Goal: Transaction & Acquisition: Purchase product/service

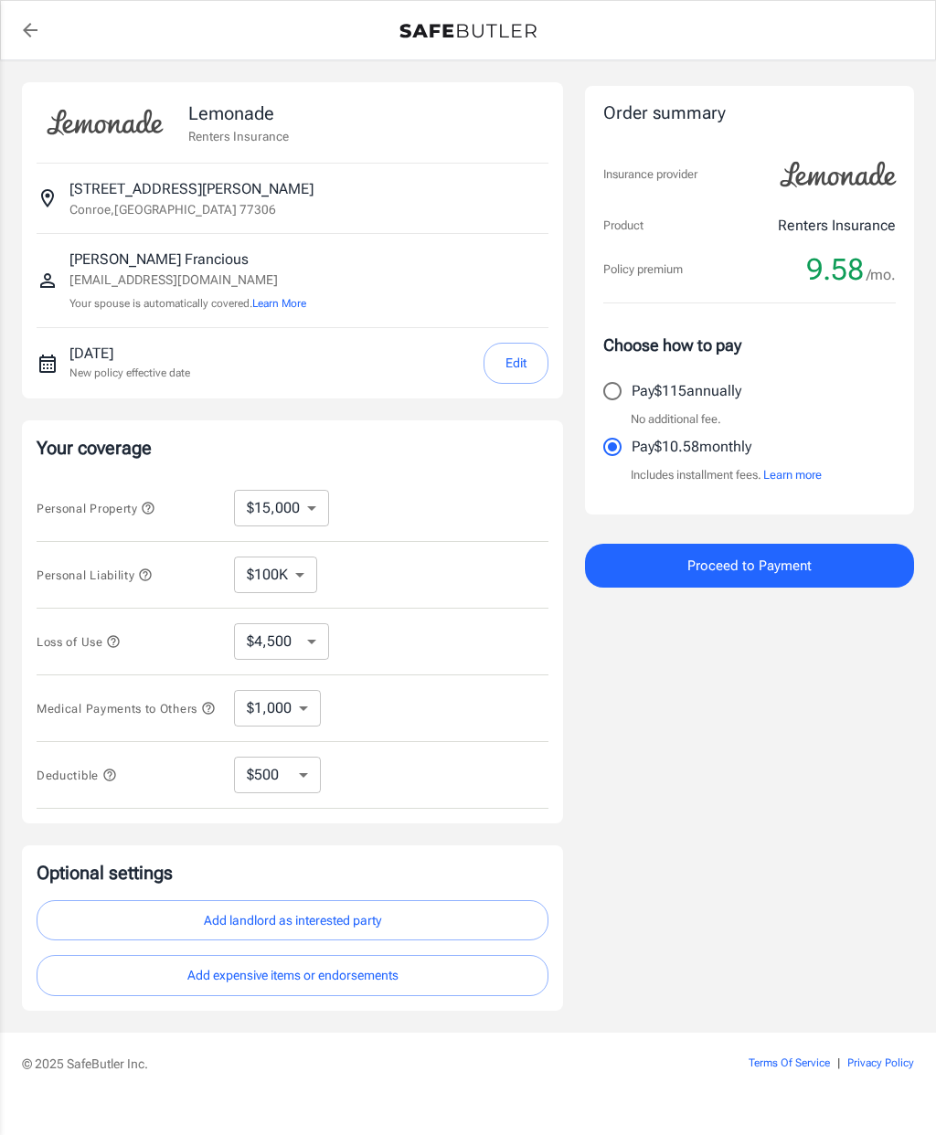
select select "15000"
select select "500"
click at [266, 519] on select "$10,000 $15,000 $20,000 $25,000 $30,000 $40,000 $50,000 $100K $150K $200K $250K" at bounding box center [281, 508] width 95 height 37
select select "40000"
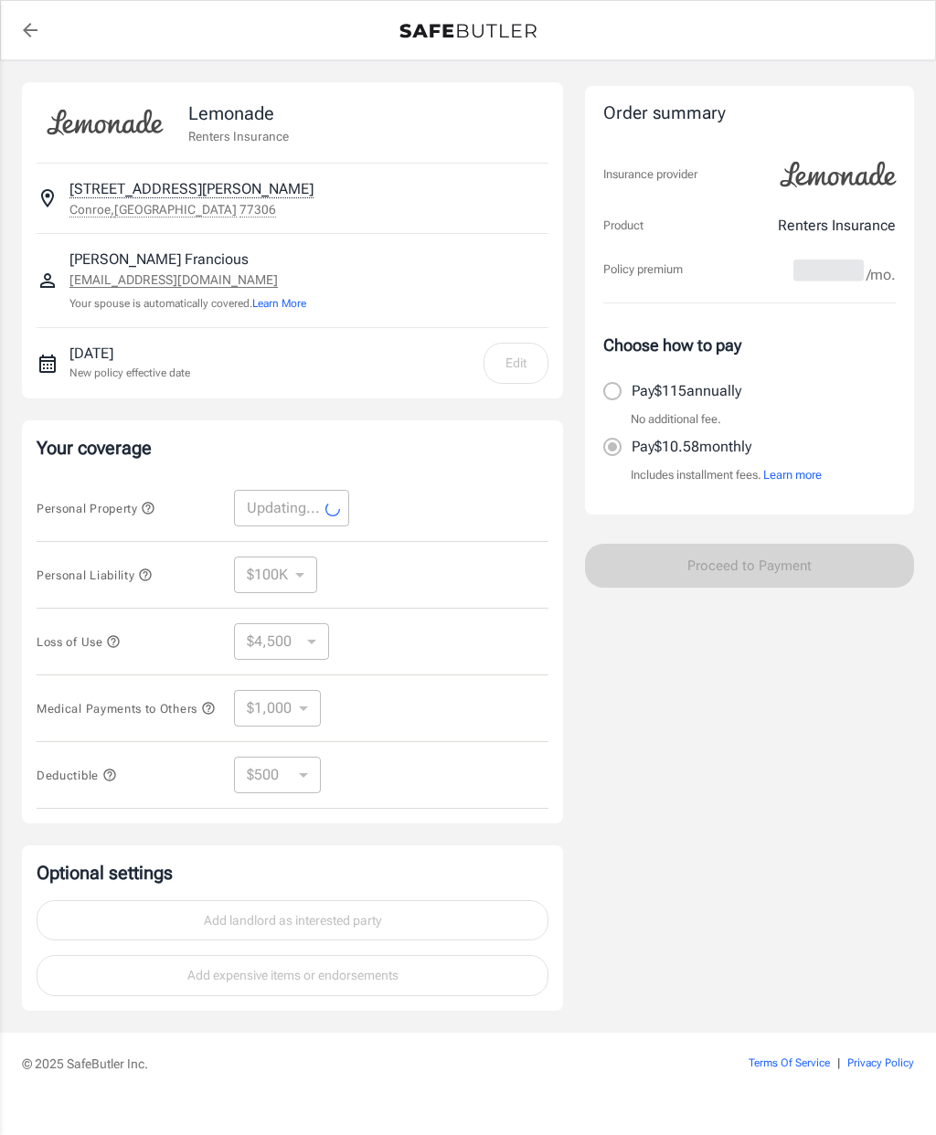
select select "40000"
select select "12000"
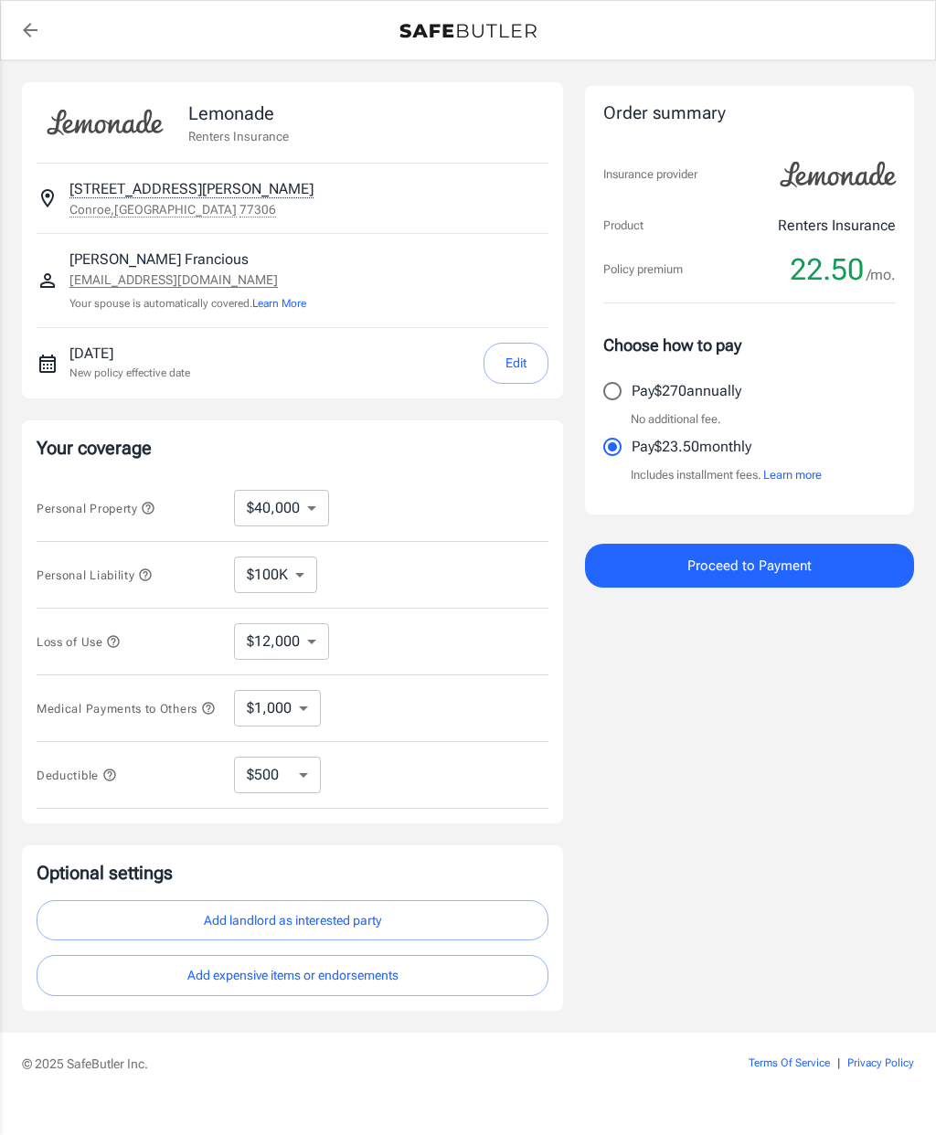
click at [258, 514] on select "$10,000 $15,000 $20,000 $25,000 $30,000 $40,000 $50,000 $100K $150K $200K $250K" at bounding box center [281, 508] width 95 height 37
select select "15000"
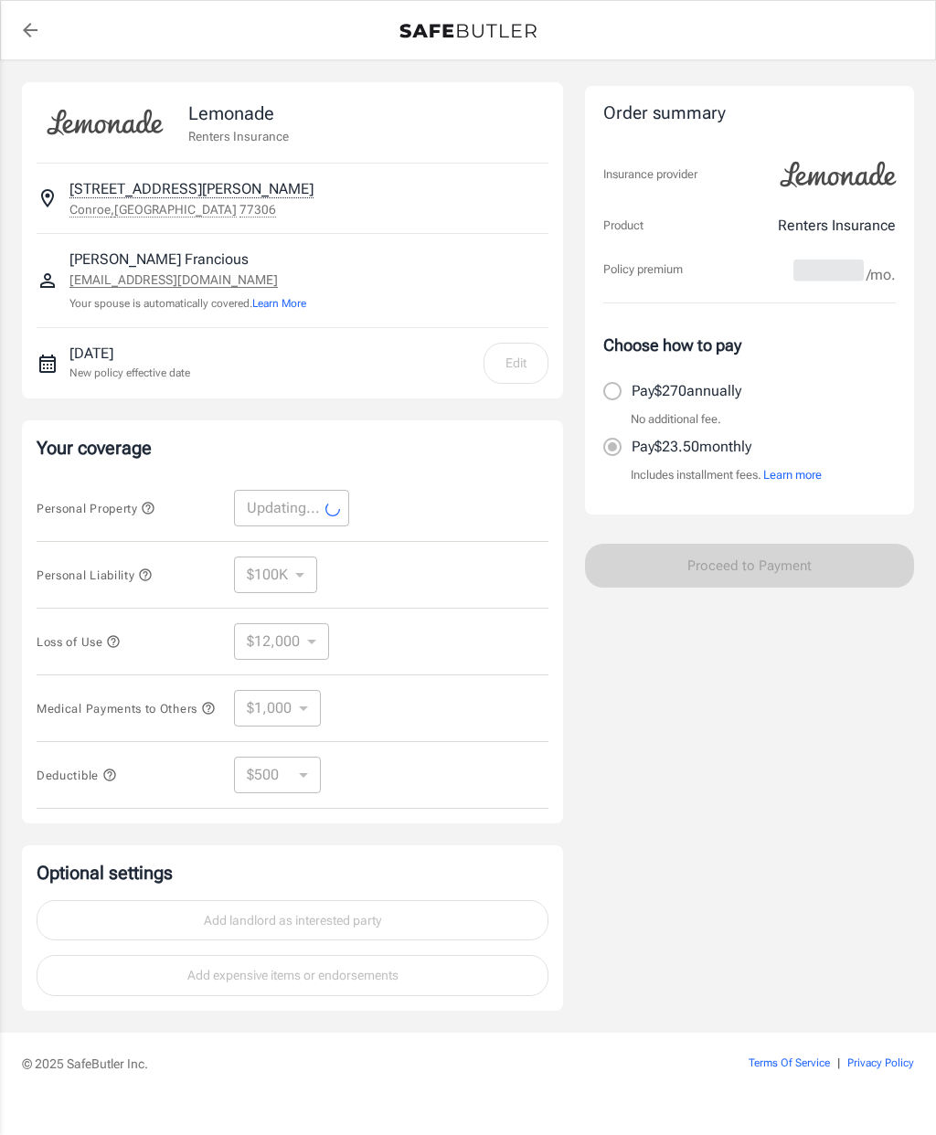
select select "15000"
select select "4500"
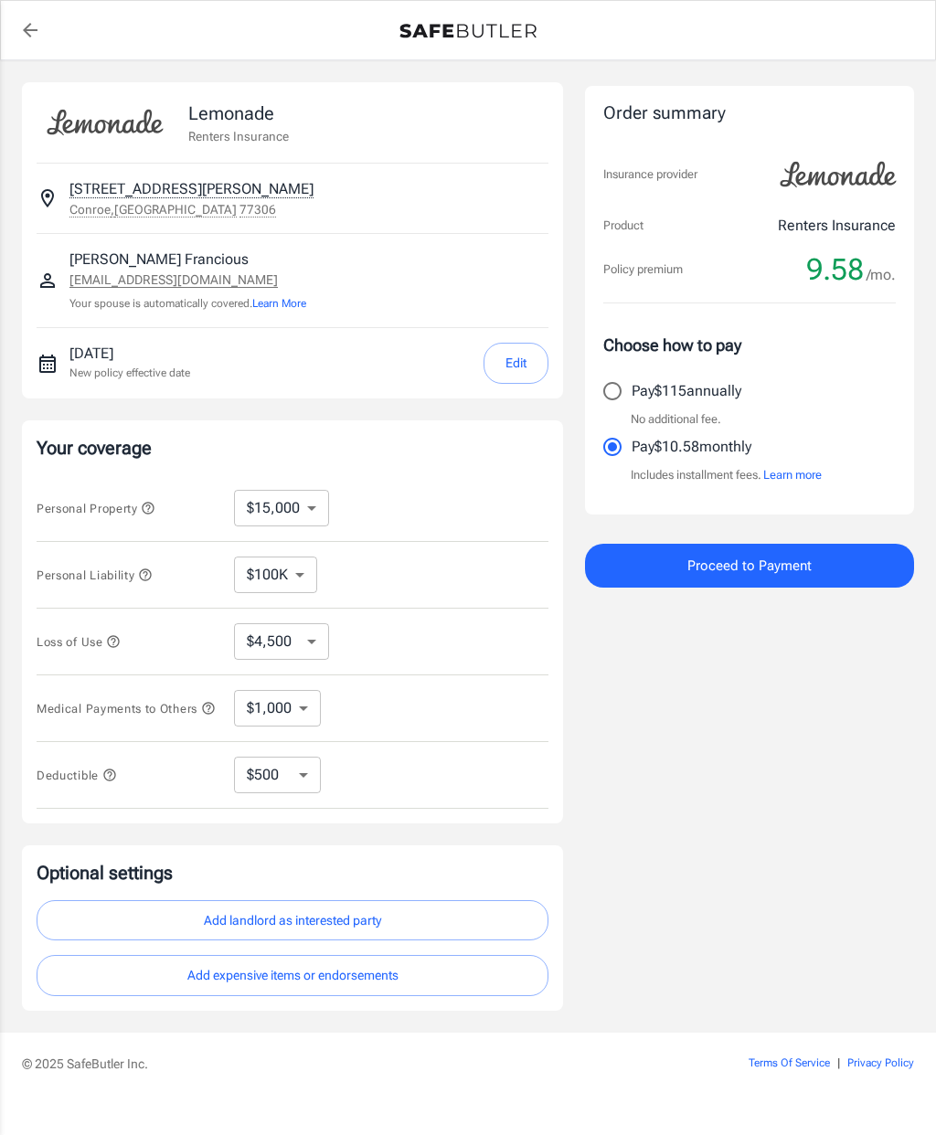
click at [265, 511] on select "$10,000 $15,000 $20,000 $25,000 $30,000 $40,000 $50,000 $100K $150K $200K $250K" at bounding box center [281, 508] width 95 height 37
select select "10000"
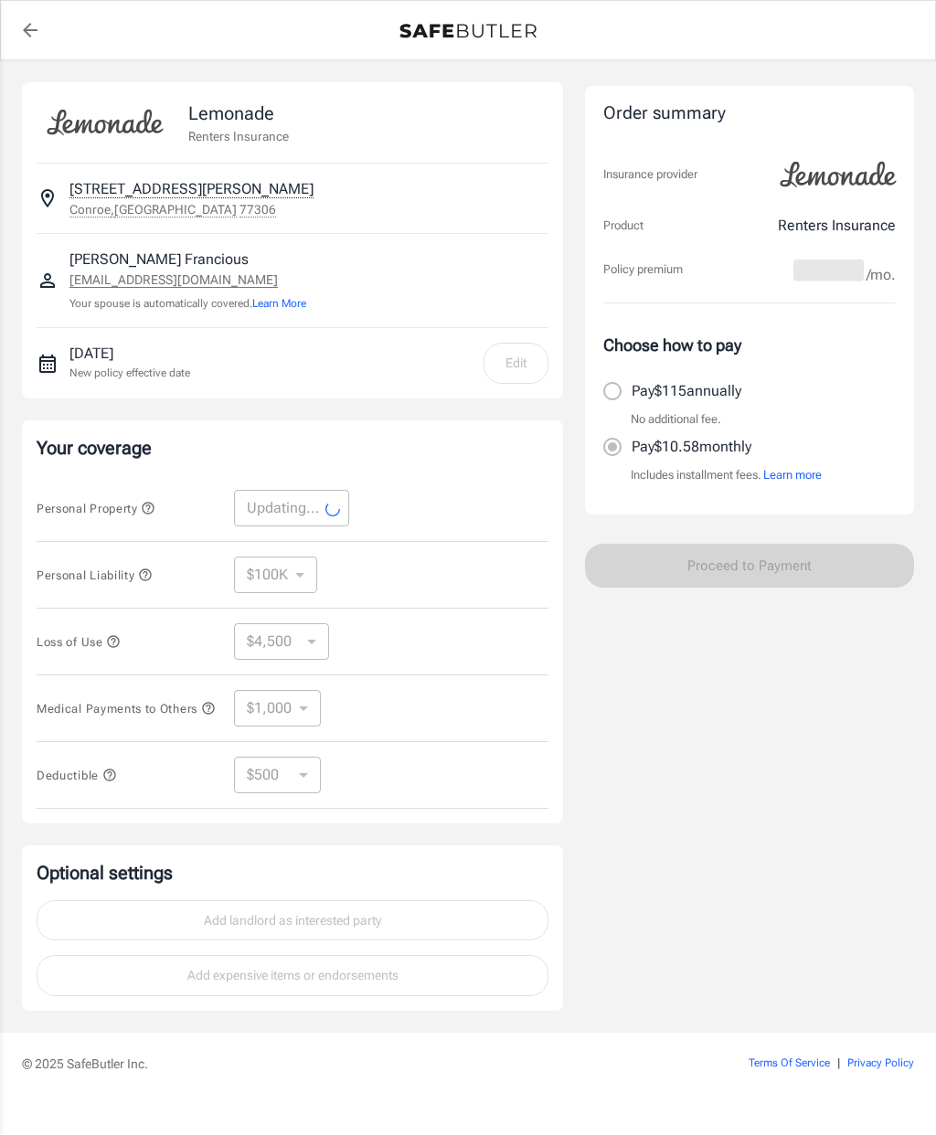
select select "10000"
select select "3000"
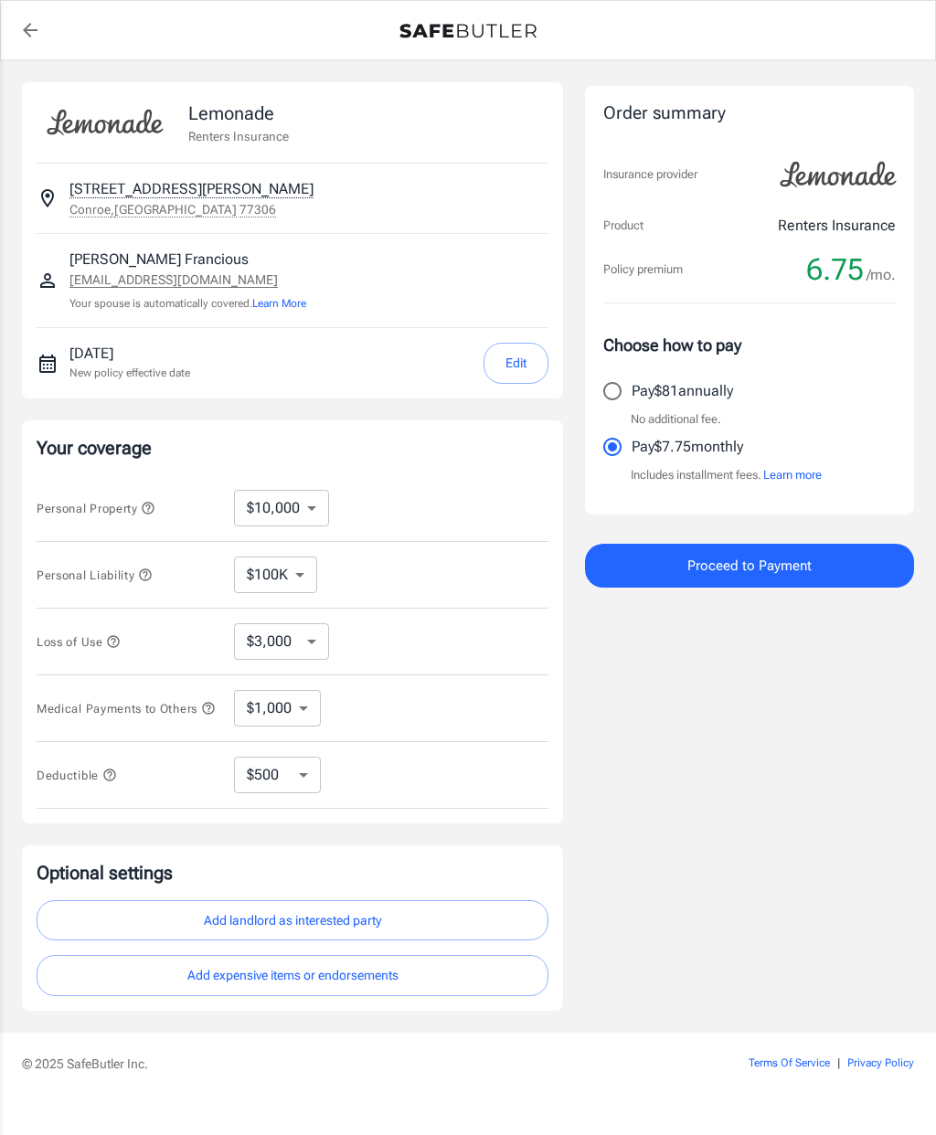
click at [298, 516] on select "$10,000 $15,000 $20,000 $25,000 $30,000 $40,000 $50,000 $100K $150K $200K $250K" at bounding box center [281, 508] width 95 height 37
click at [155, 514] on icon "button" at bounding box center [148, 508] width 15 height 15
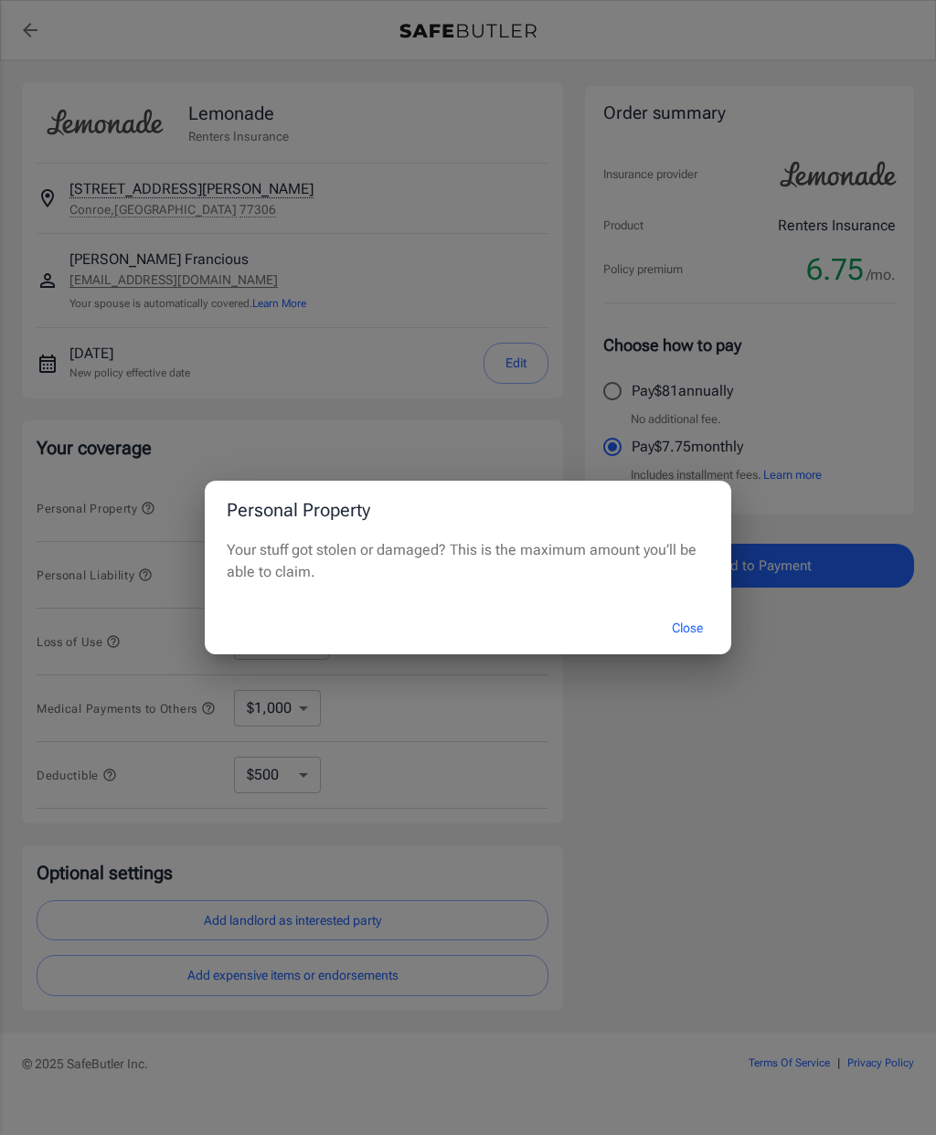
click at [78, 497] on div "Personal Property Your stuff got stolen or damaged? This is the maximum amount …" at bounding box center [468, 567] width 936 height 1135
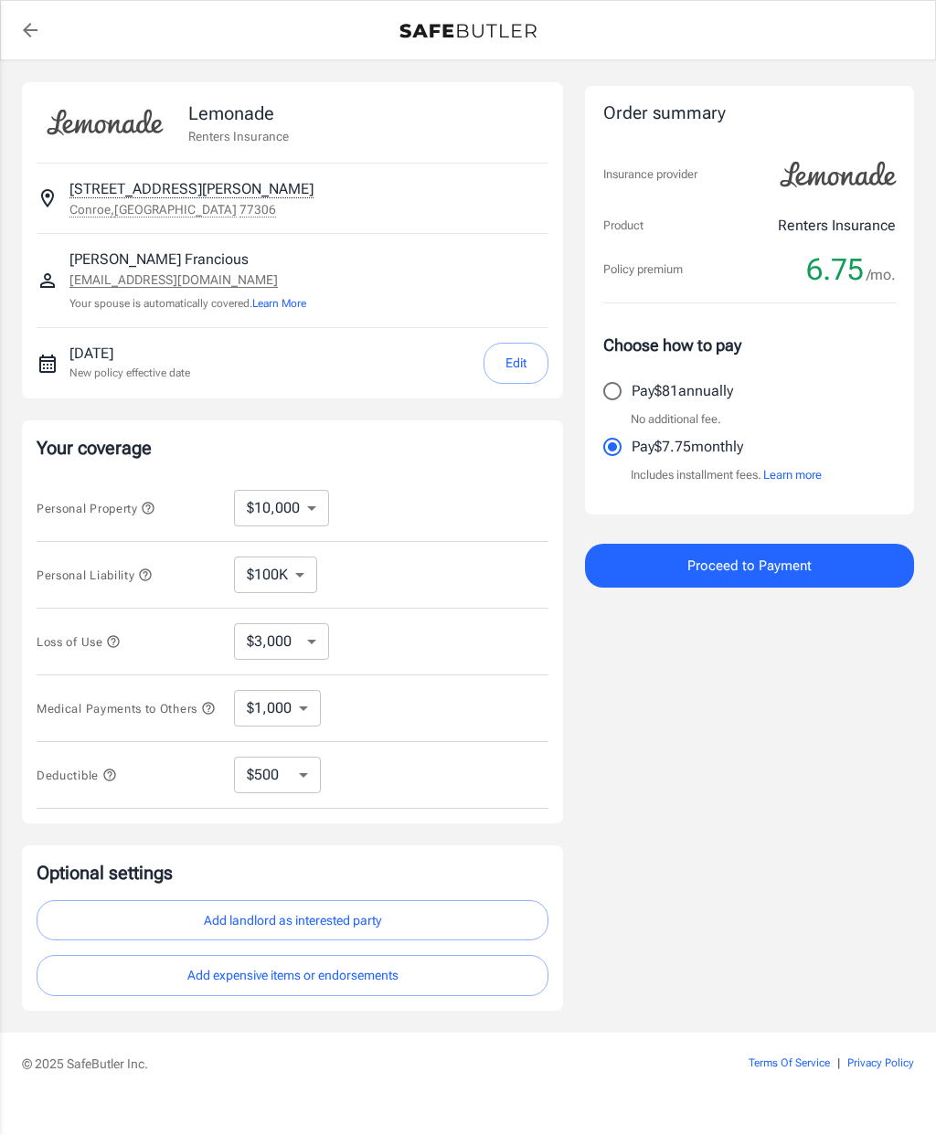
click at [317, 701] on select "$1,000 $2,000 $3,000 $4,000 $5,000" at bounding box center [277, 708] width 87 height 37
select select "5000"
click at [255, 780] on select "$250 $500 $1,000 $2,500" at bounding box center [277, 775] width 87 height 37
click at [143, 502] on span "Personal Property" at bounding box center [96, 509] width 119 height 14
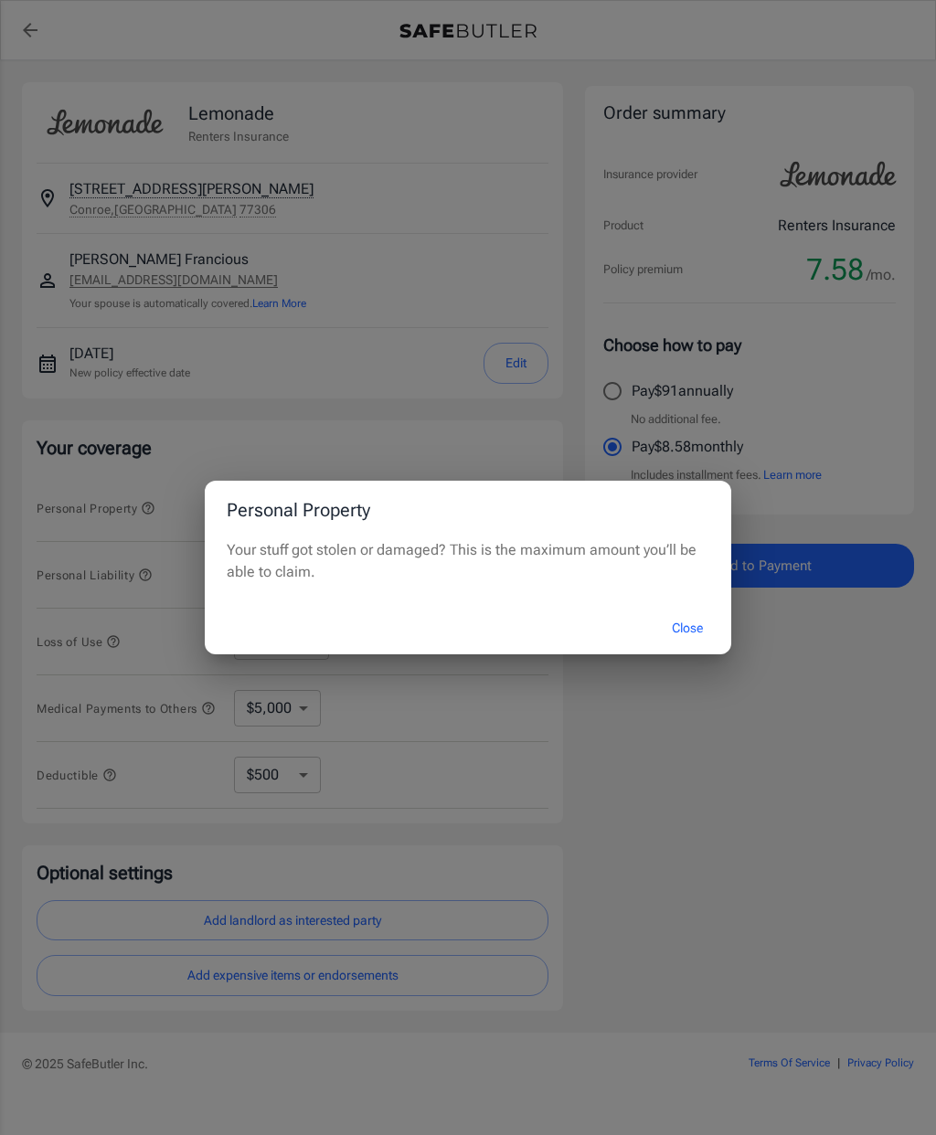
click at [692, 631] on button "Close" at bounding box center [687, 628] width 73 height 39
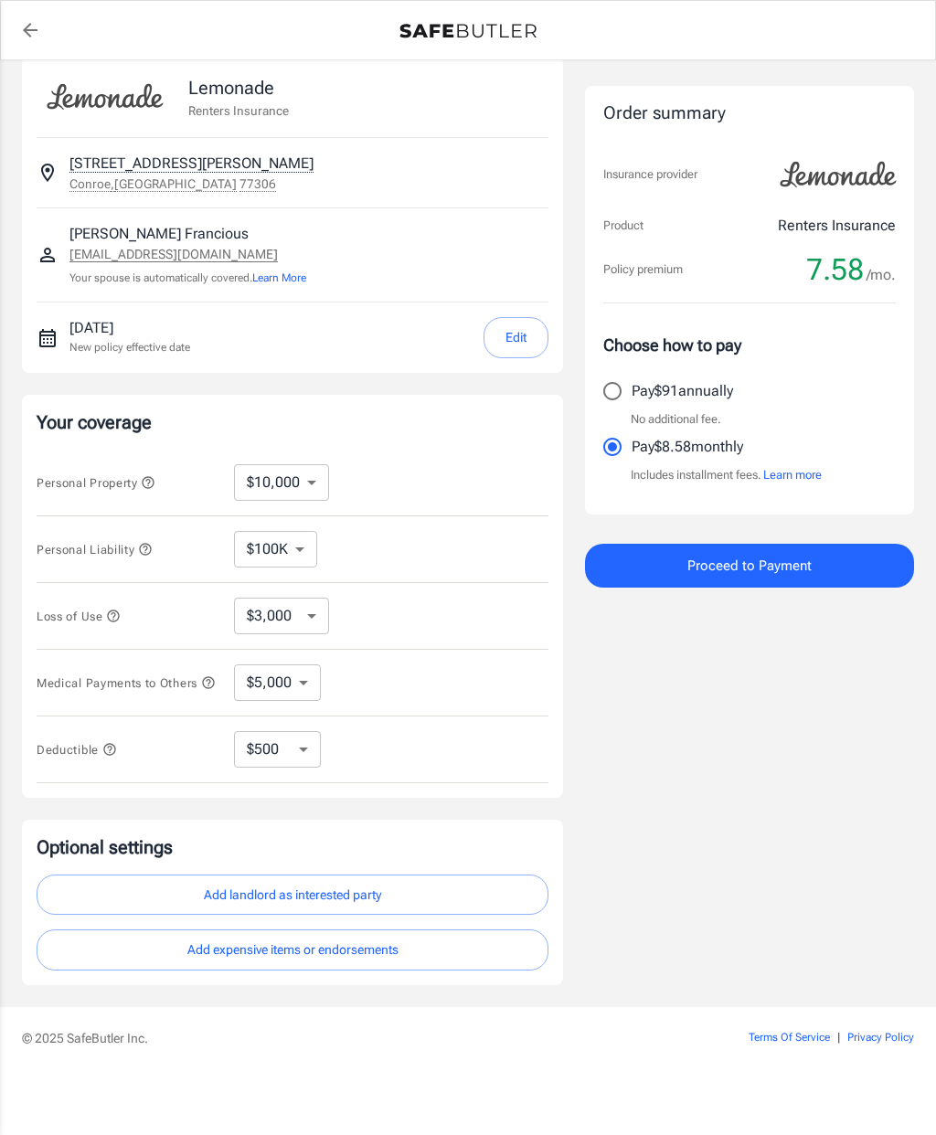
scroll to position [43, 0]
click at [282, 464] on select "$10,000 $15,000 $20,000 $25,000 $30,000 $40,000 $50,000 $100K $150K $200K $250K" at bounding box center [281, 482] width 95 height 37
click at [249, 531] on select "$100K $200K $300K $400K $500K" at bounding box center [275, 549] width 83 height 37
click at [272, 598] on select "$3,000 $6,000 $12,000 $21,000 $36,000 $60,000 $96,000 $153K $198K" at bounding box center [281, 616] width 95 height 37
click at [261, 602] on select "$3,000 $6,000 $12,000 $21,000 $36,000 $60,000 $96,000 $153K $198K" at bounding box center [281, 616] width 95 height 37
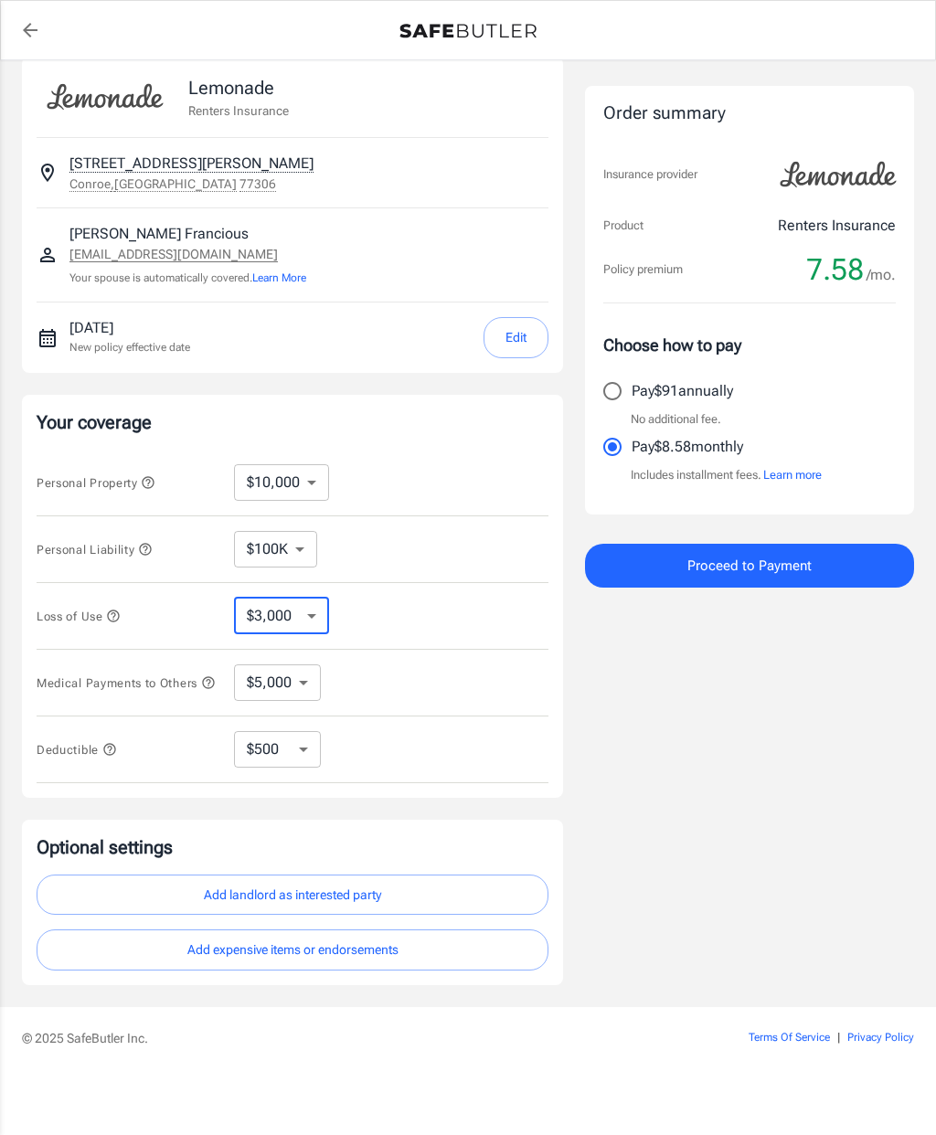
click at [243, 668] on select "$1,000 $2,000 $3,000 $4,000 $5,000" at bounding box center [277, 682] width 87 height 37
click at [254, 668] on select "$1,000 $2,000 $3,000 $4,000 $5,000" at bounding box center [277, 682] width 87 height 37
select select "1000"
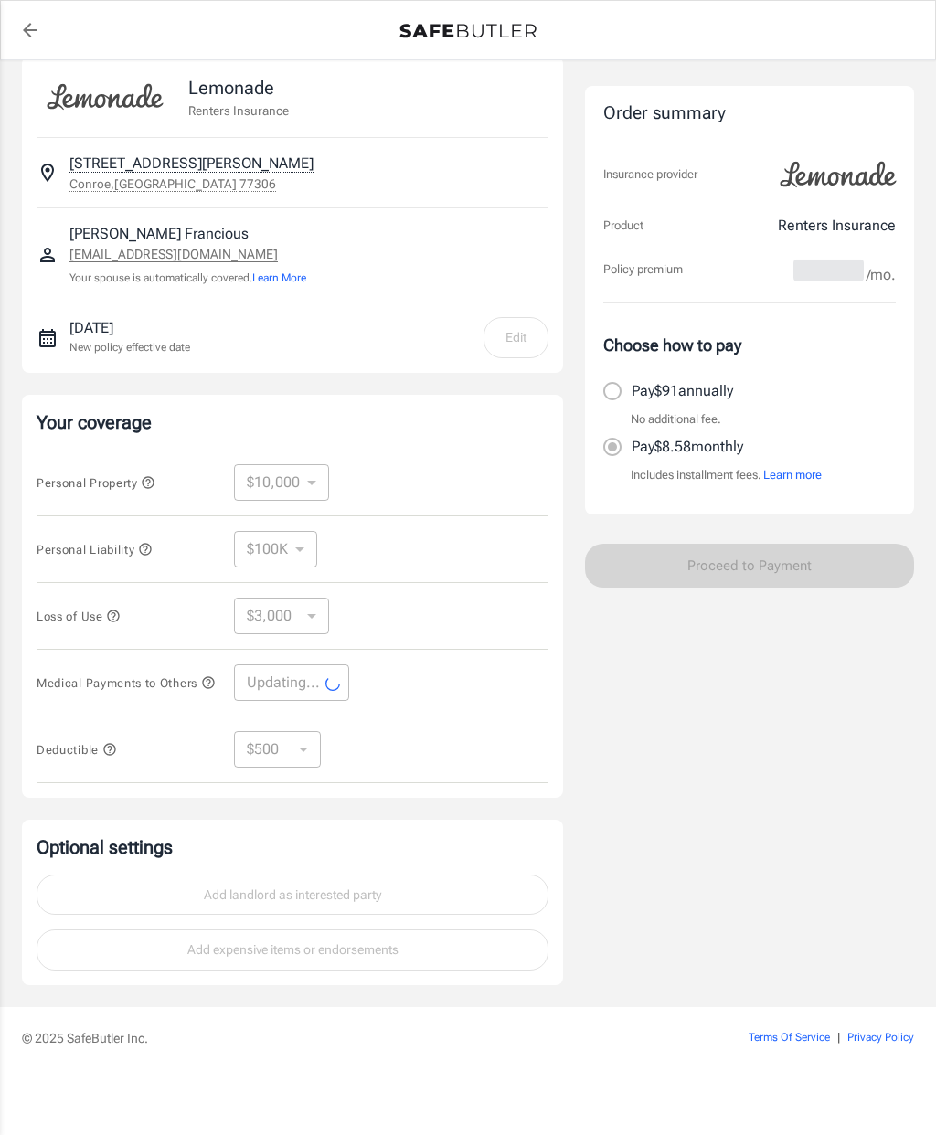
select select "1000"
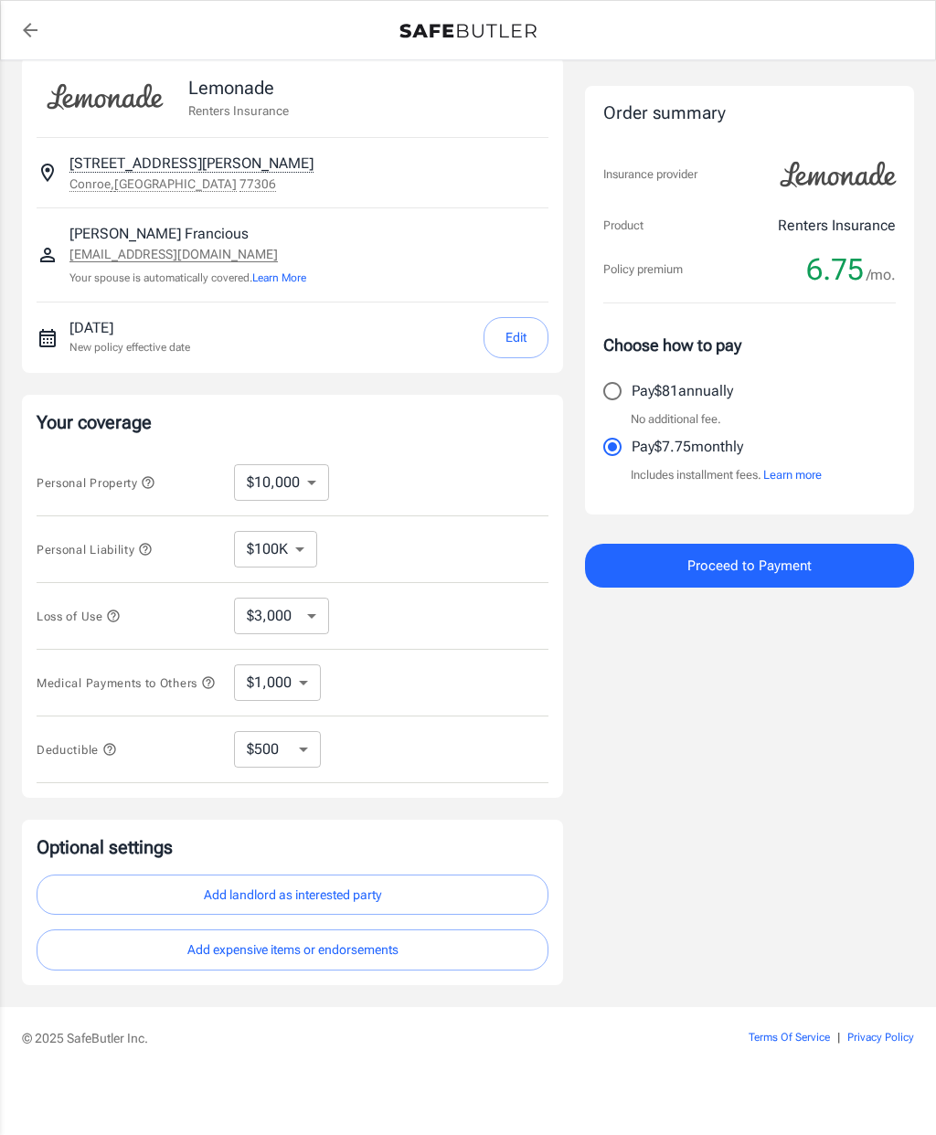
click at [319, 736] on select "$250 $500 $1,000 $2,500" at bounding box center [277, 749] width 87 height 37
select select "2500"
click at [288, 746] on select "$250 $500 $1,000 $2,500" at bounding box center [277, 749] width 87 height 37
select select "250"
click at [249, 731] on select "$250 $500 $1,000 $2,500" at bounding box center [277, 749] width 87 height 37
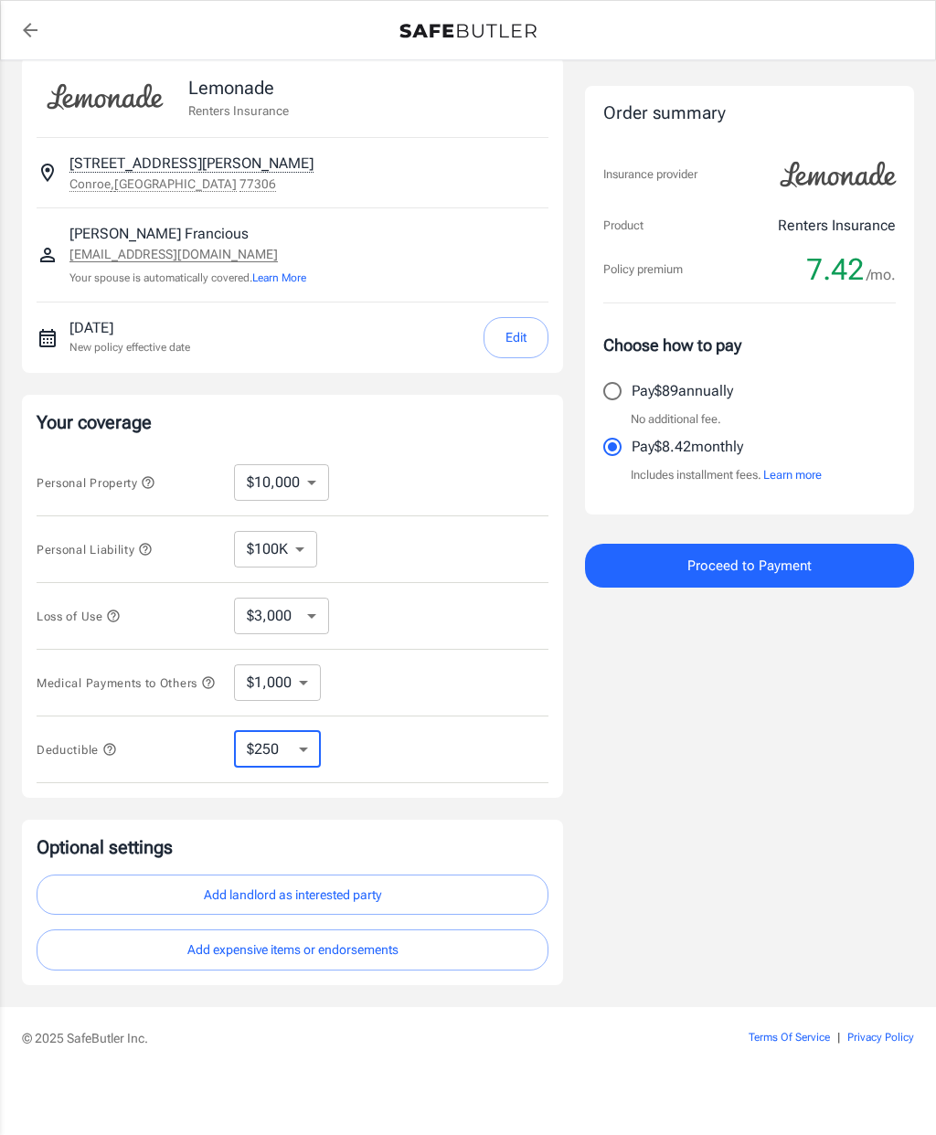
select select "1000"
click at [254, 742] on select "$250 $500 $1,000 $2,500" at bounding box center [277, 749] width 87 height 37
select select "250"
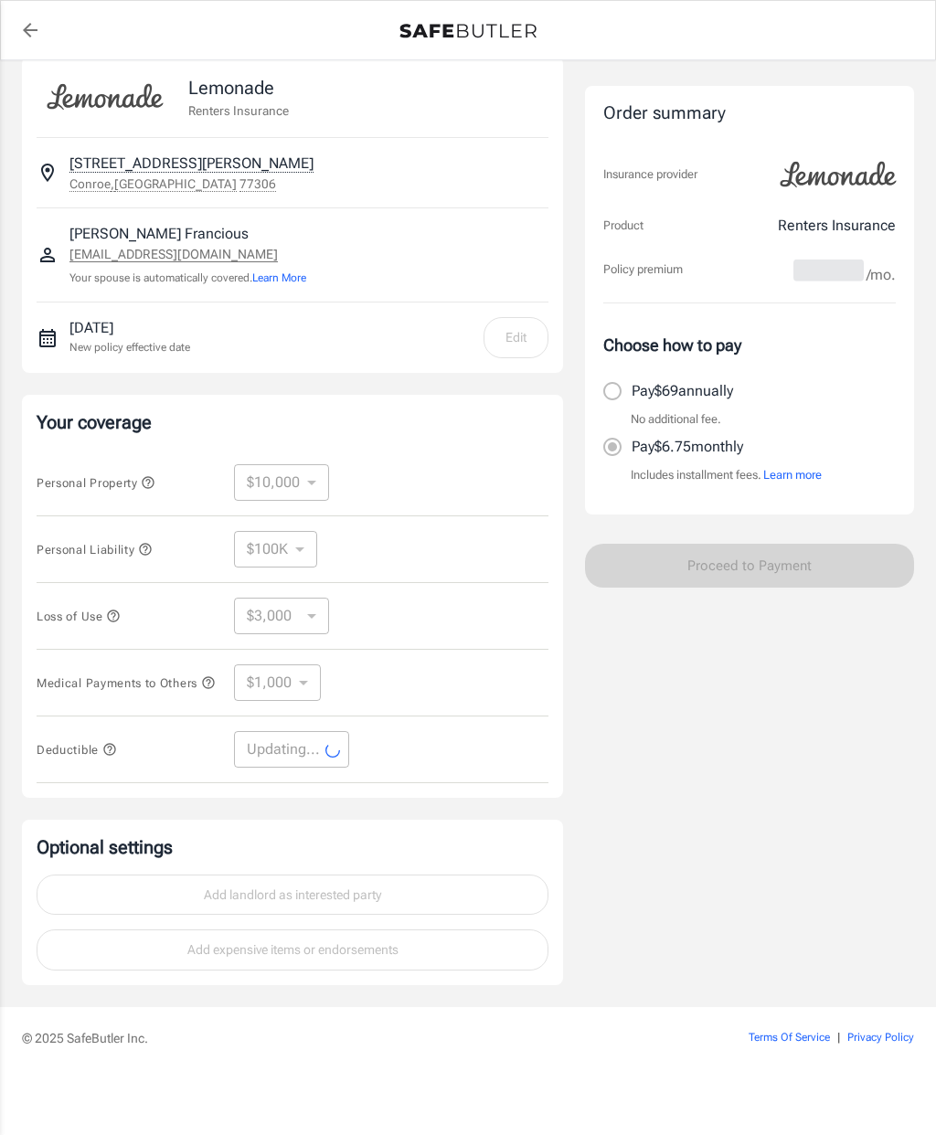
select select "250"
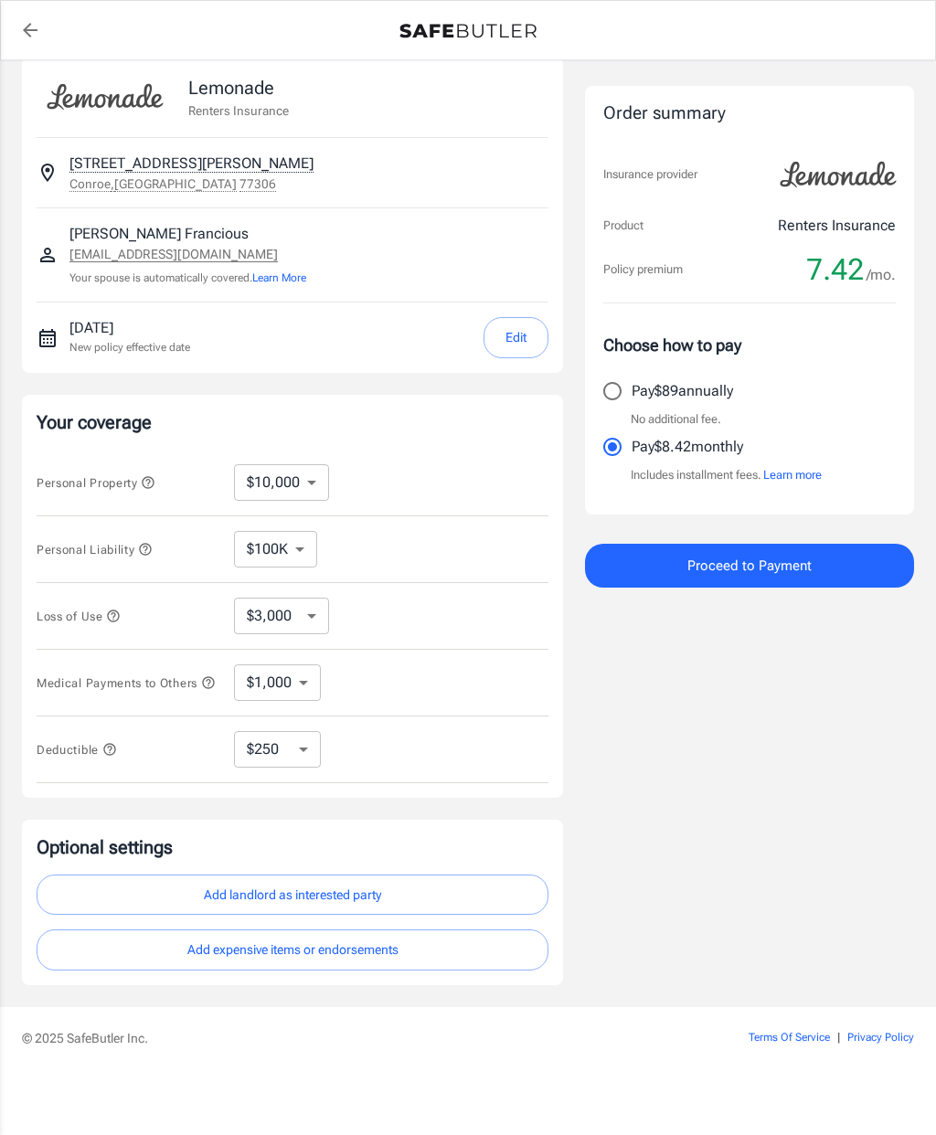
click at [251, 738] on select "$250 $500 $1,000 $2,500" at bounding box center [277, 749] width 87 height 37
click at [263, 464] on select "$10,000 $15,000 $20,000 $25,000 $30,000 $40,000 $50,000 $100K $150K $200K $250K" at bounding box center [281, 482] width 95 height 37
select select "20000"
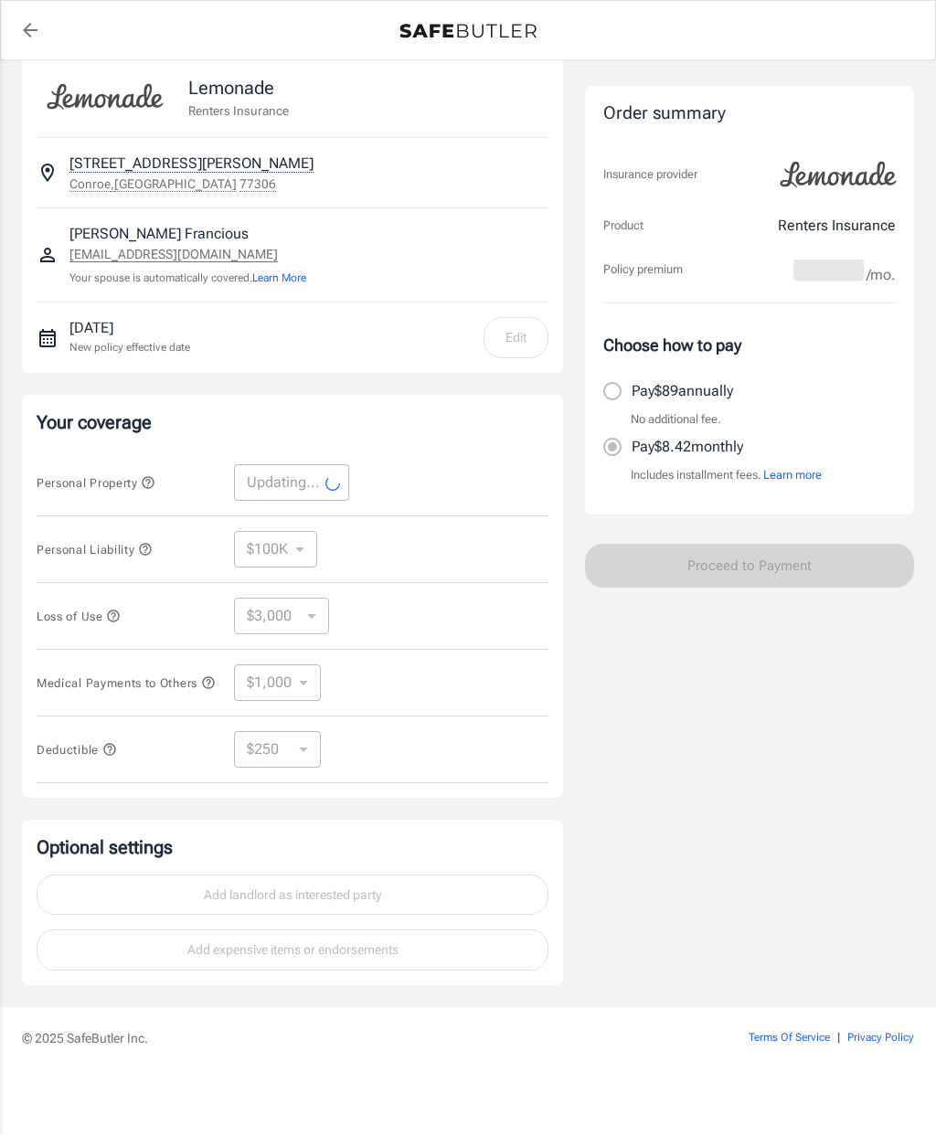
select select "20000"
select select "6000"
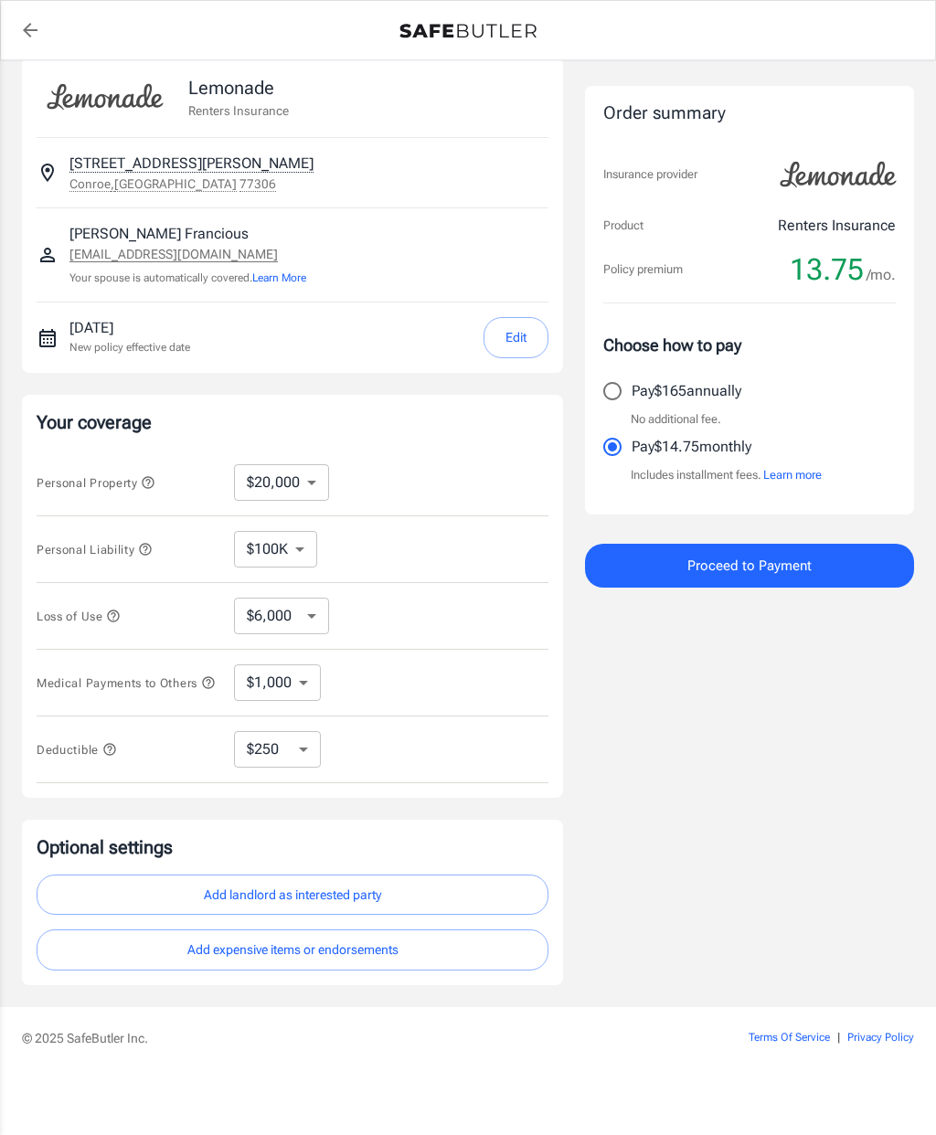
click at [256, 464] on select "$10,000 $15,000 $20,000 $25,000 $30,000 $40,000 $50,000 $100K $150K $200K $250K" at bounding box center [281, 482] width 95 height 37
select select "10000"
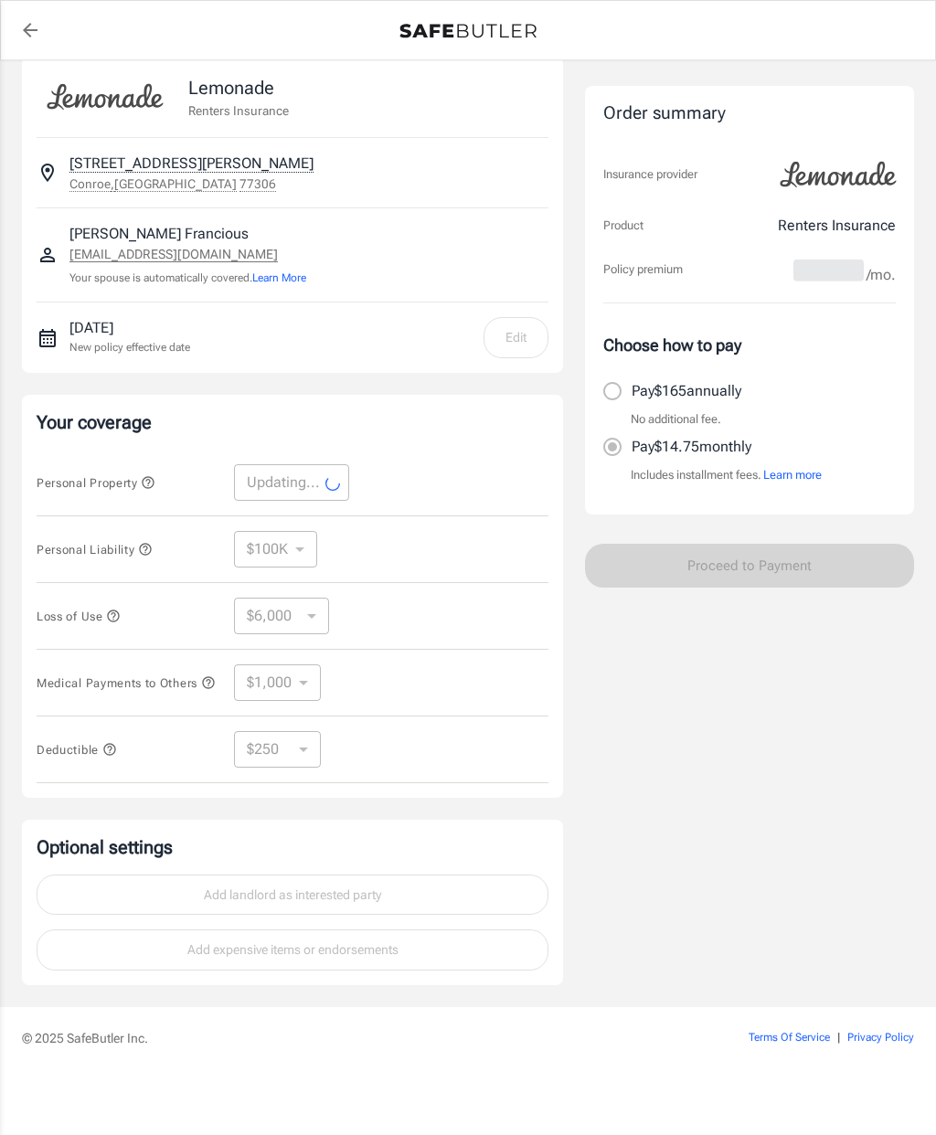
select select "10000"
select select "3000"
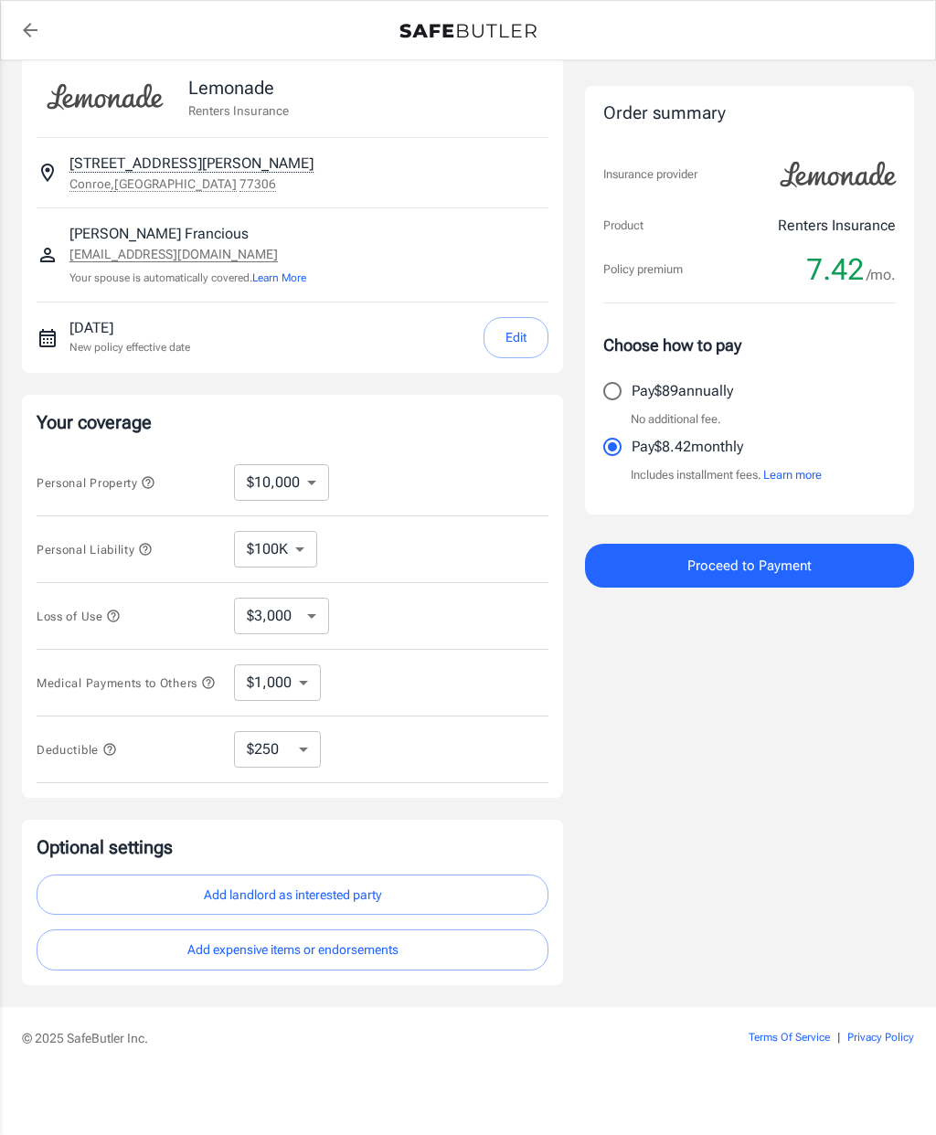
click at [288, 731] on select "$250 $500 $1,000 $2,500" at bounding box center [277, 749] width 87 height 37
select select "1000"
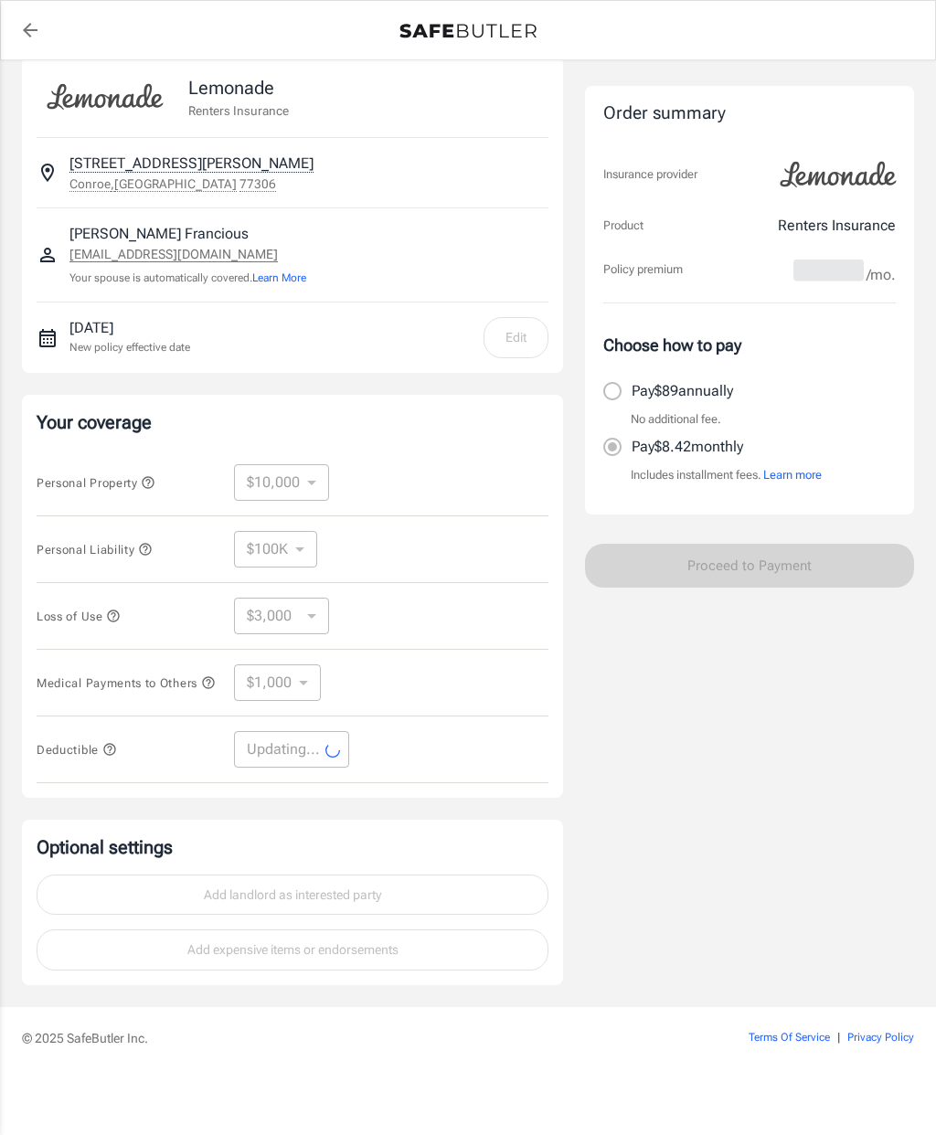
select select "1000"
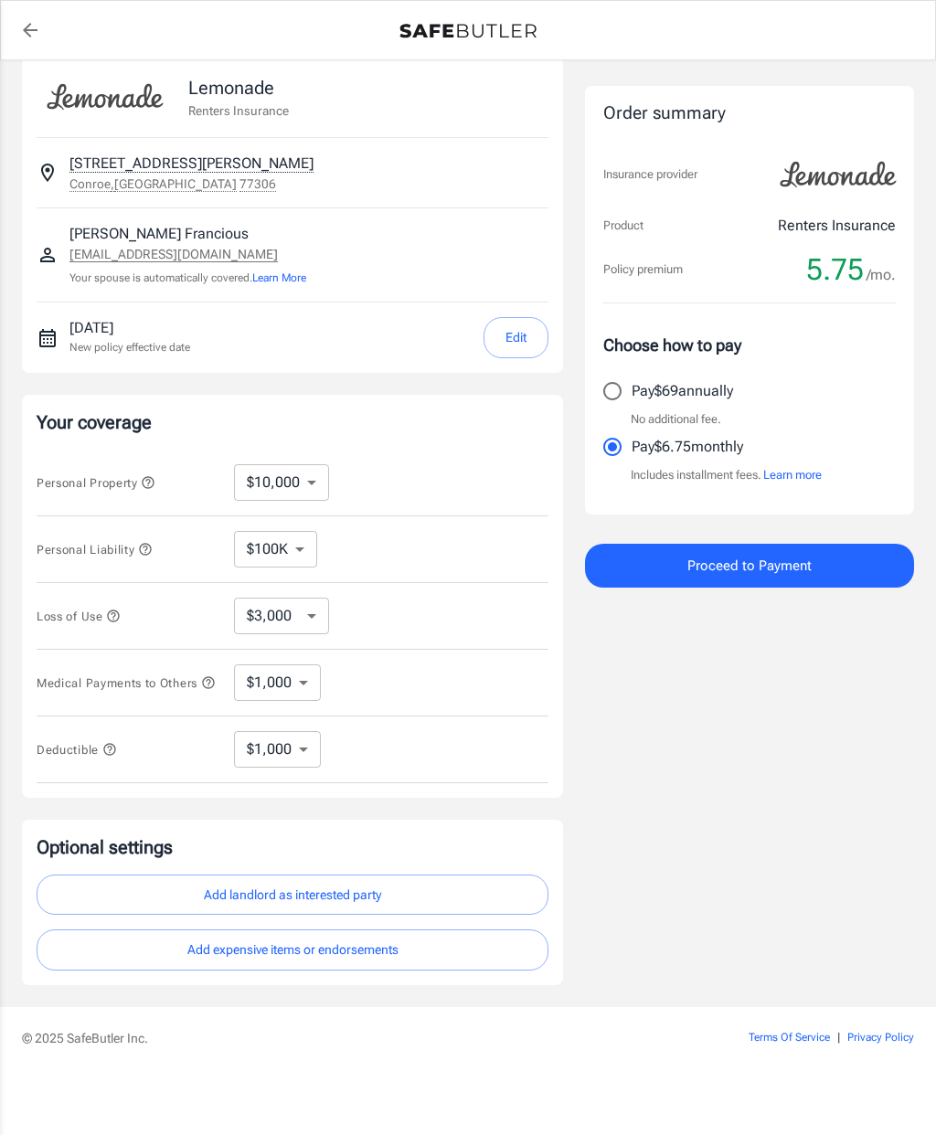
click at [302, 450] on div "Personal Property $10,000 $15,000 $20,000 $25,000 $30,000 $40,000 $50,000 $100K…" at bounding box center [293, 483] width 512 height 67
click at [294, 464] on select "$10,000 $15,000 $20,000 $25,000 $30,000 $40,000 $50,000 $100K $150K $200K $250K" at bounding box center [281, 482] width 95 height 37
select select "250000"
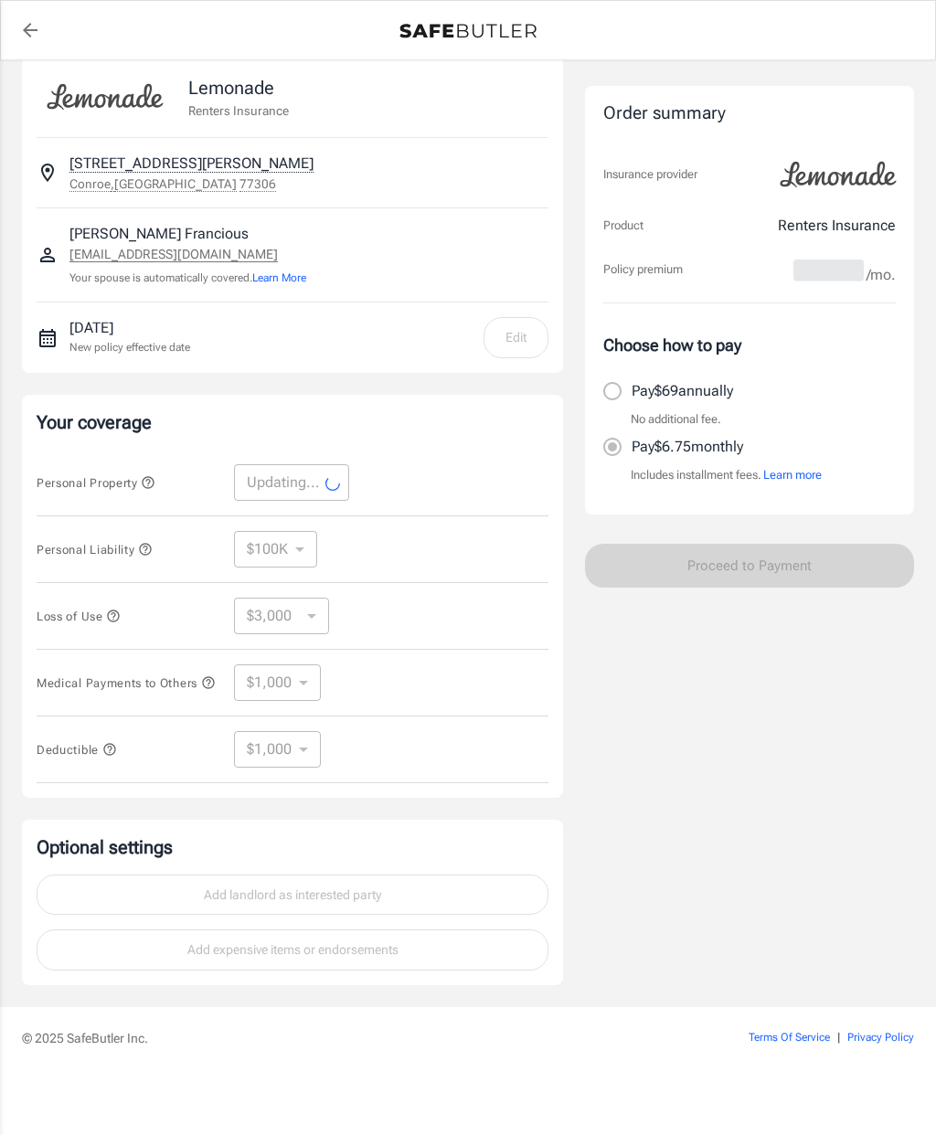
select select "250000"
select select "75000"
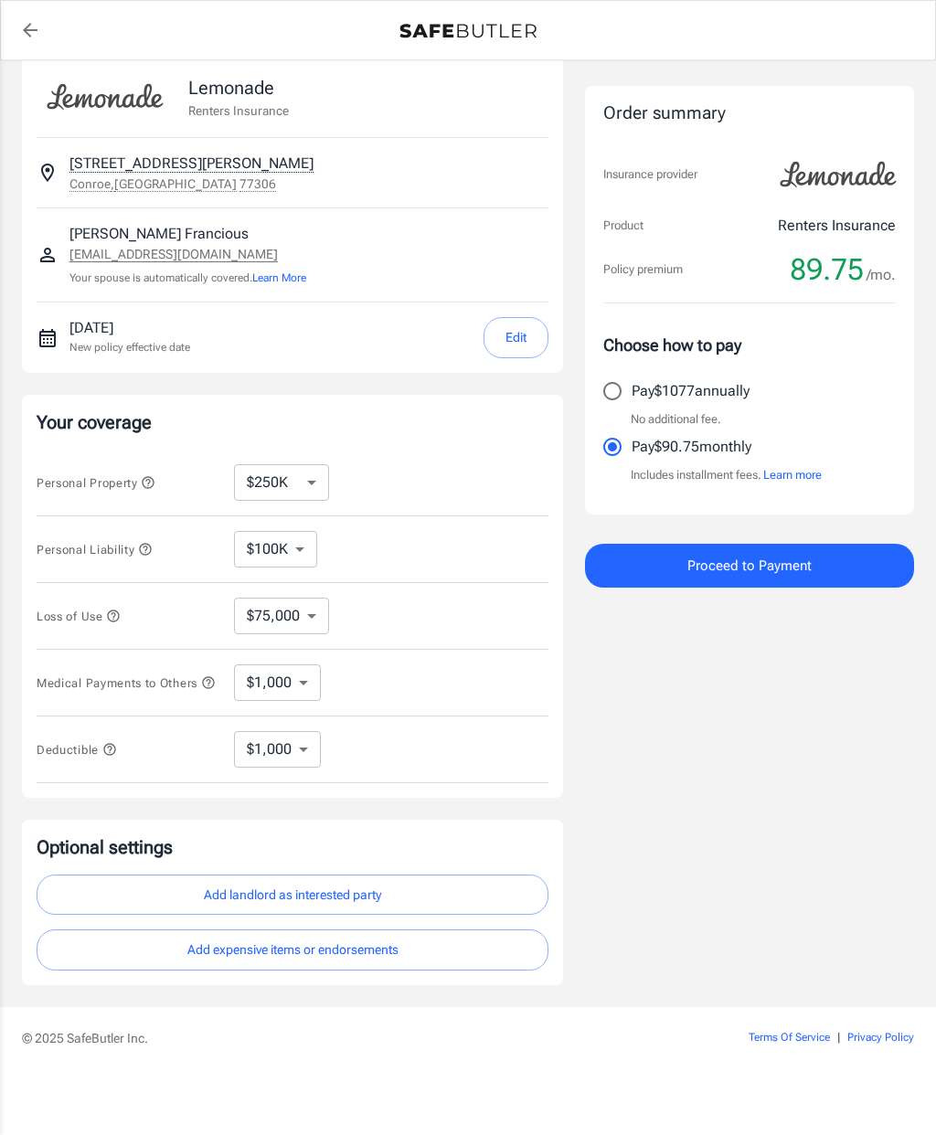
click at [322, 464] on select "$10,000 $15,000 $20,000 $25,000 $30,000 $40,000 $50,000 $100K $150K $200K $250K" at bounding box center [281, 482] width 95 height 37
select select "15000"
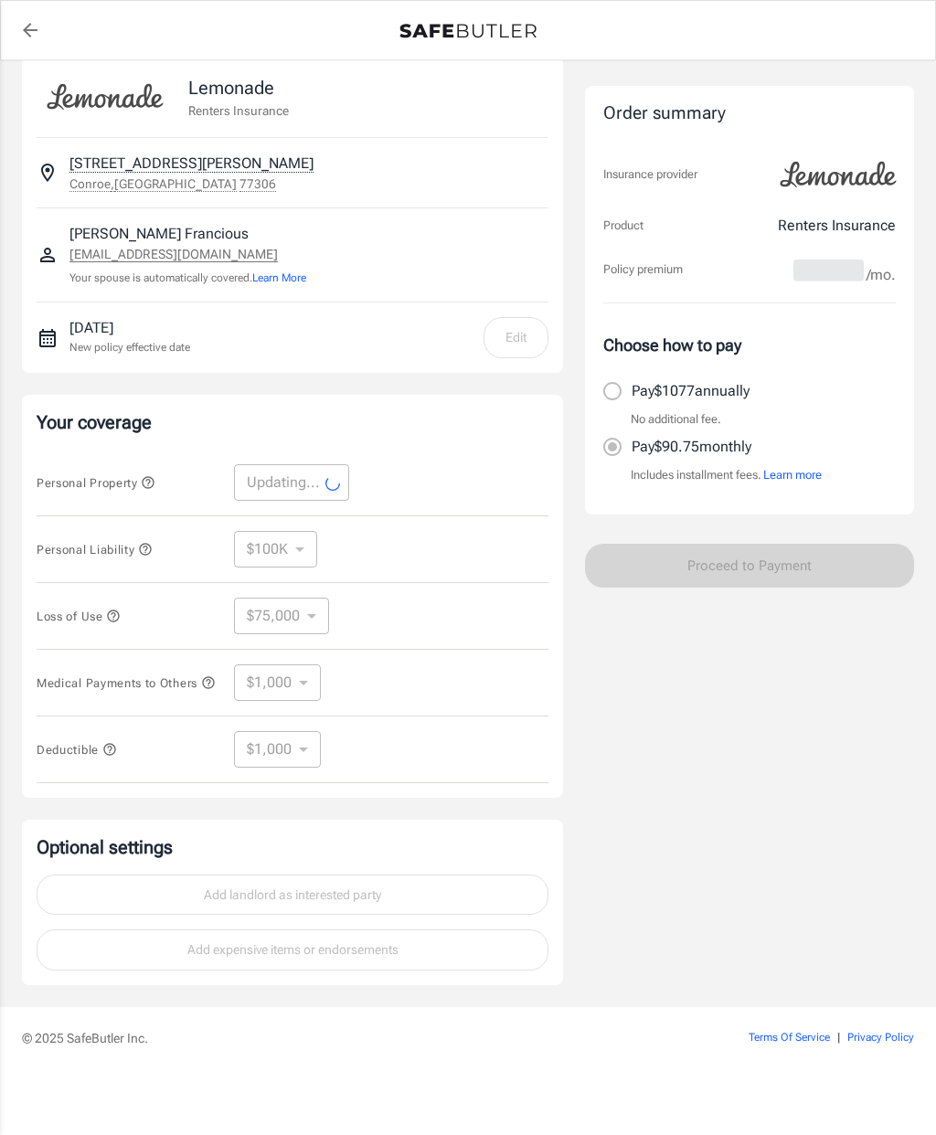
select select "15000"
select select "4500"
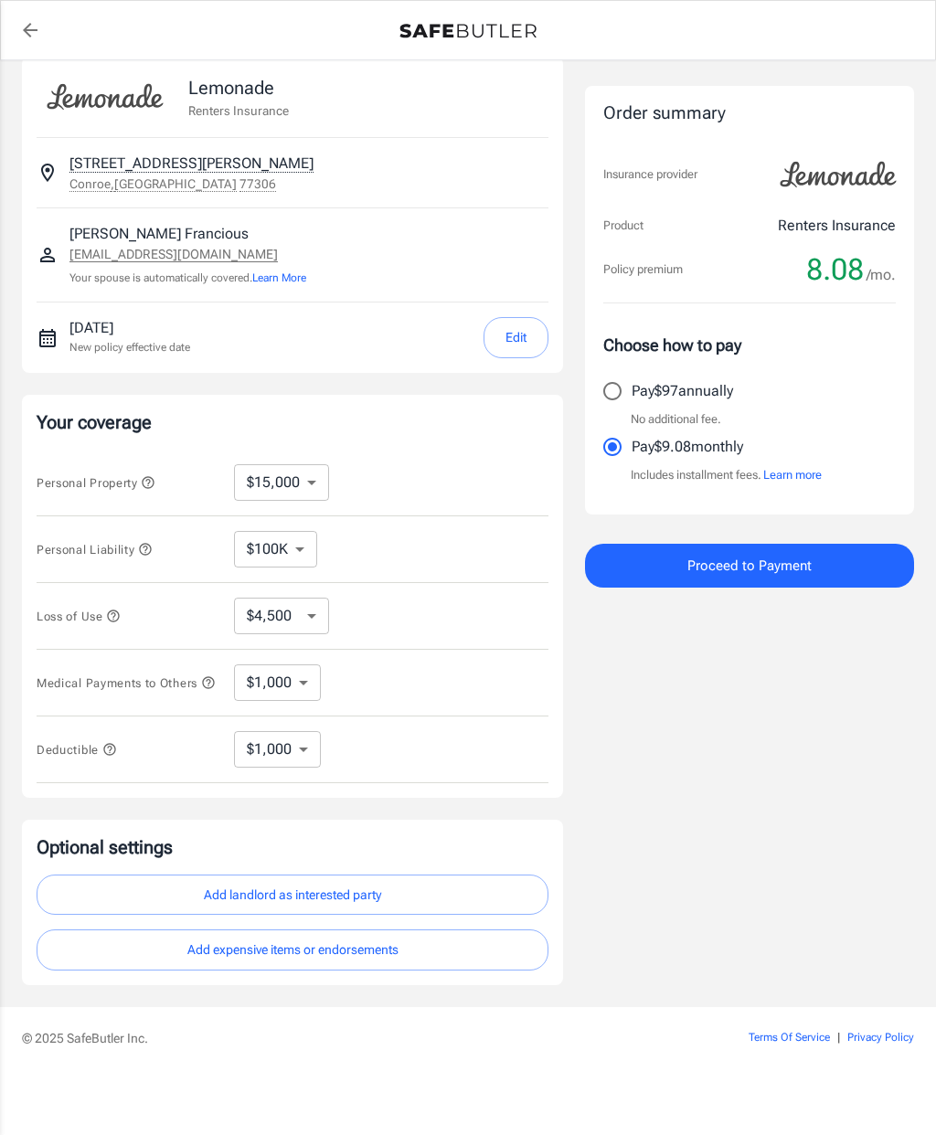
click at [303, 464] on select "$10,000 $15,000 $20,000 $25,000 $30,000 $40,000 $50,000 $100K $150K $200K $250K" at bounding box center [281, 482] width 95 height 37
select select "10000"
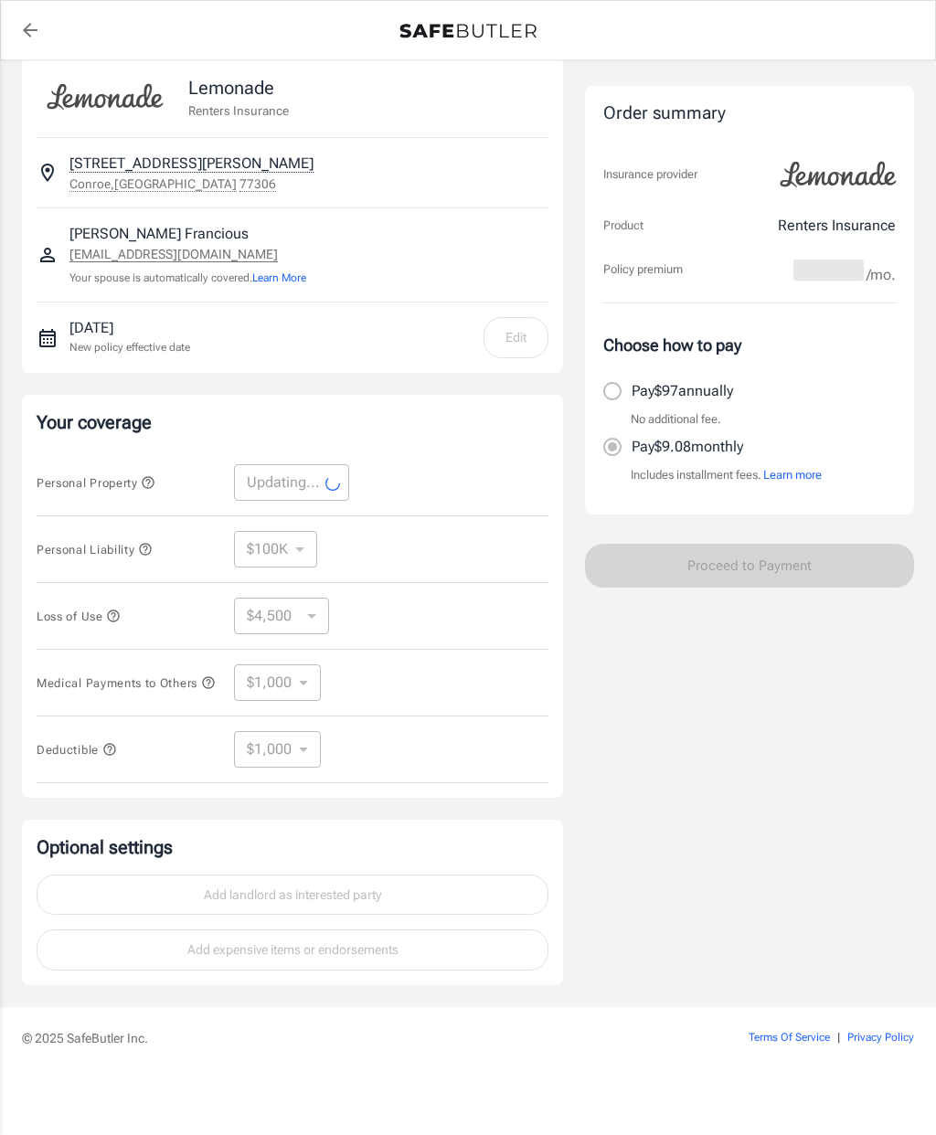
select select "10000"
select select "3000"
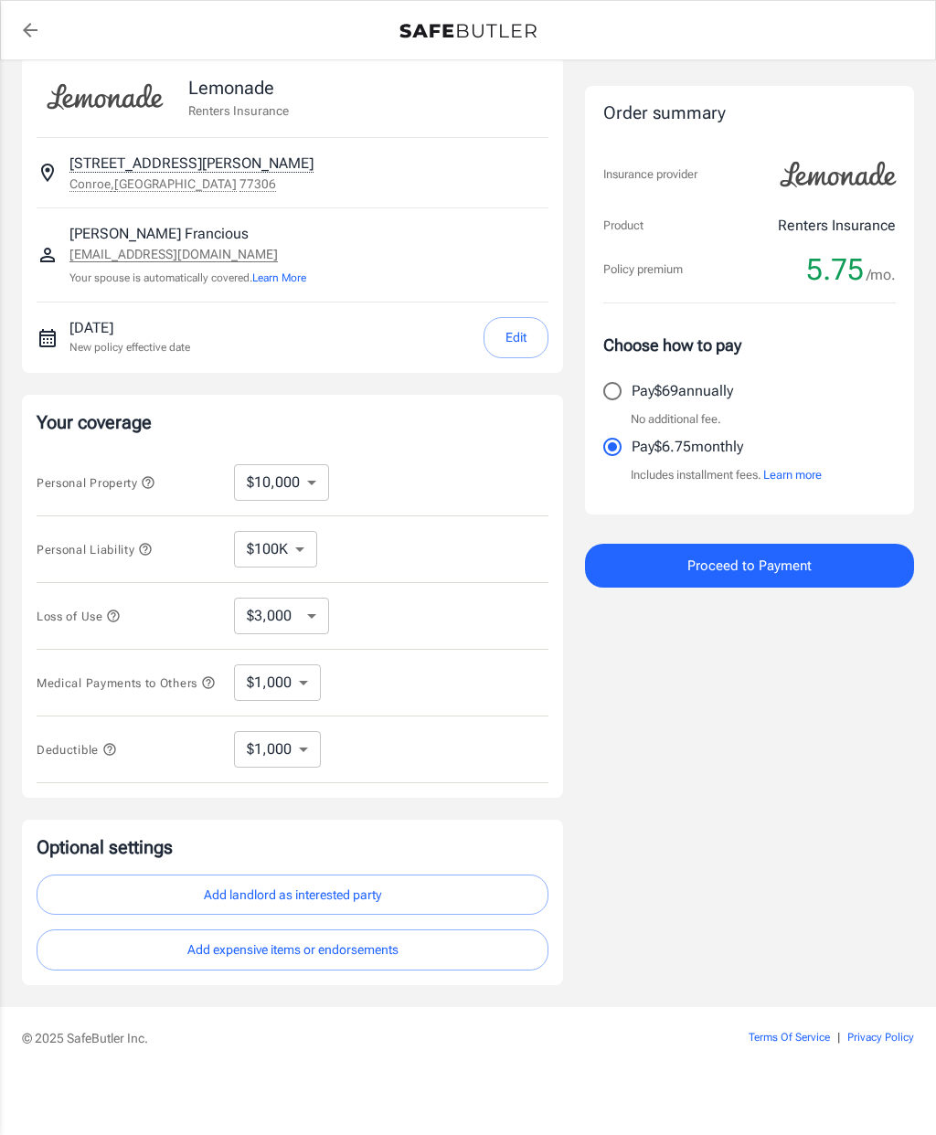
click at [254, 742] on select "$250 $500 $1,000 $2,500" at bounding box center [277, 749] width 87 height 37
select select "500"
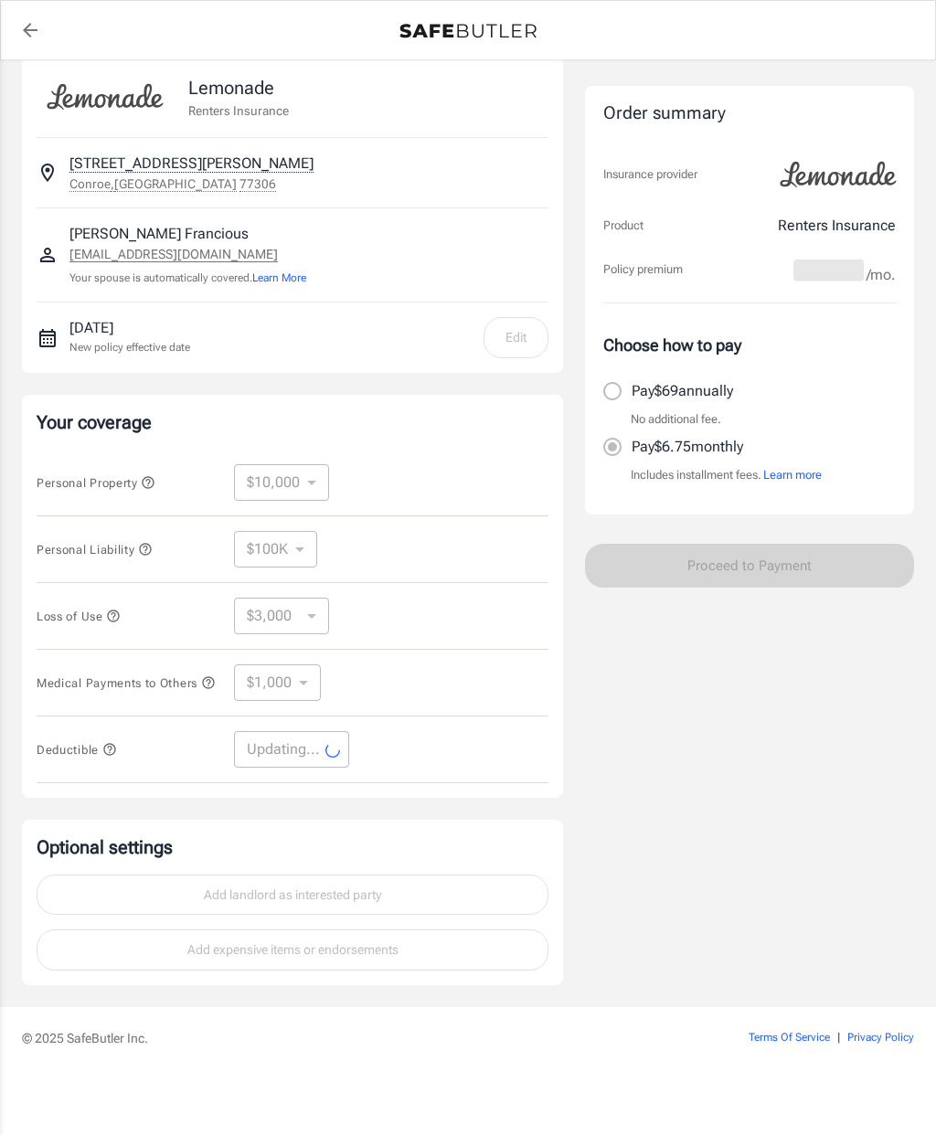
select select "500"
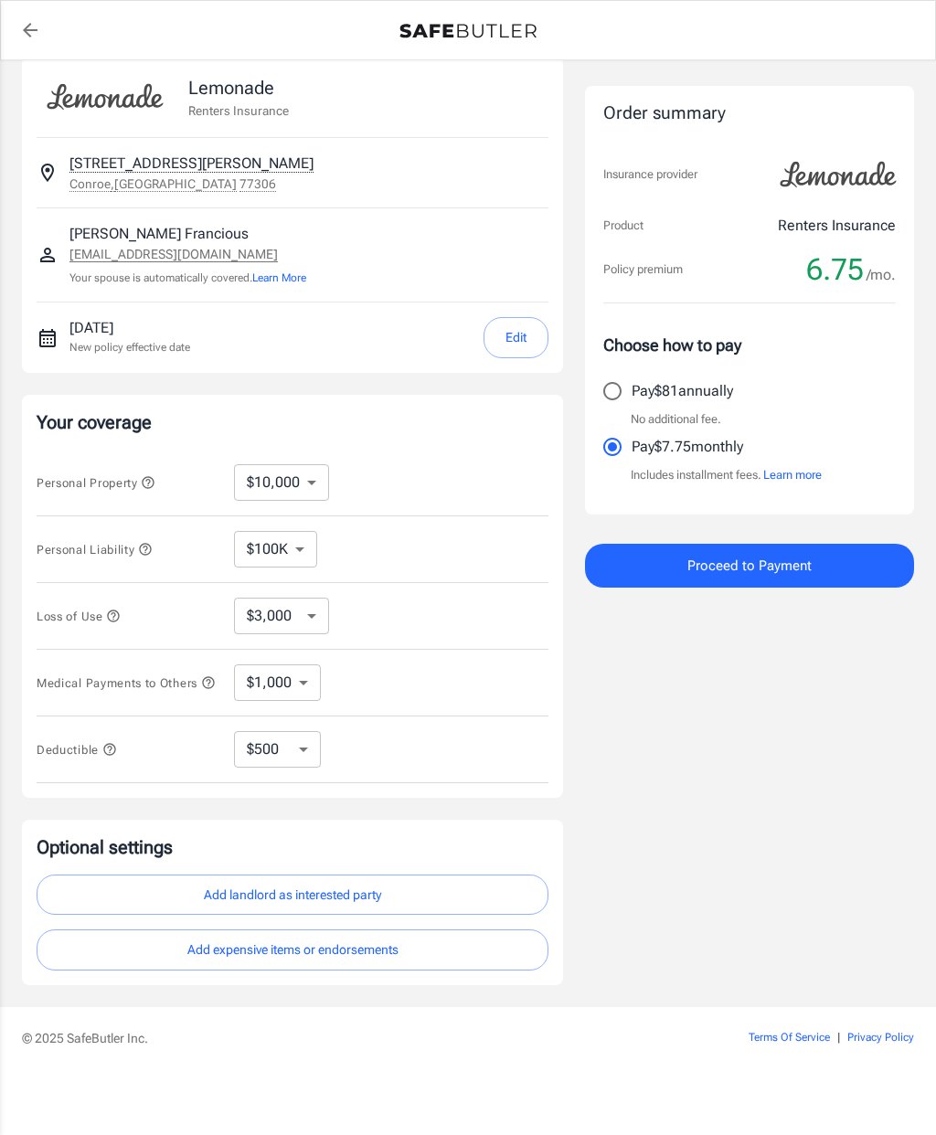
click at [242, 731] on select "$250 $500 $1,000 $2,500" at bounding box center [277, 749] width 87 height 37
click at [659, 567] on button "Proceed to Payment" at bounding box center [749, 566] width 329 height 44
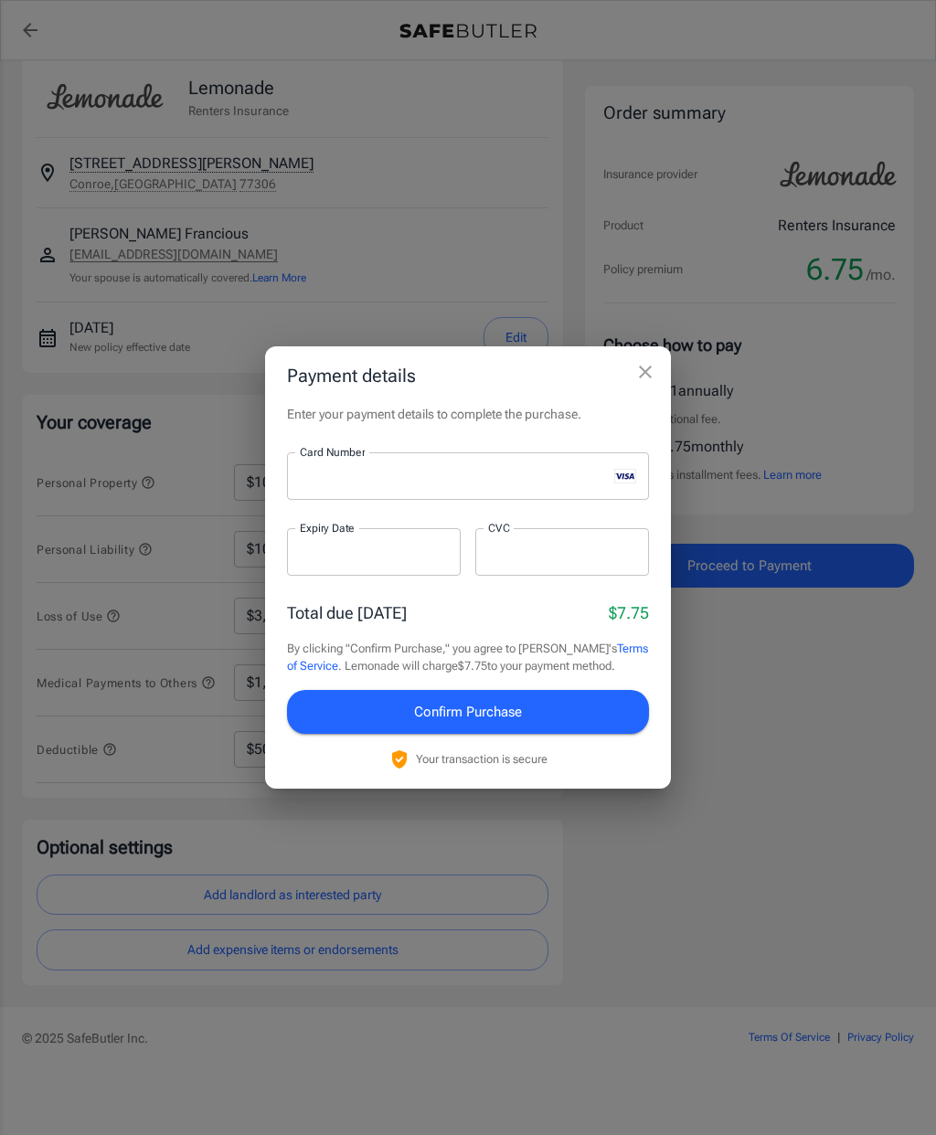
click at [561, 713] on button "Confirm Purchase" at bounding box center [468, 712] width 362 height 44
click at [610, 563] on div at bounding box center [562, 552] width 174 height 48
click at [568, 720] on button "Confirm Purchase" at bounding box center [468, 712] width 362 height 44
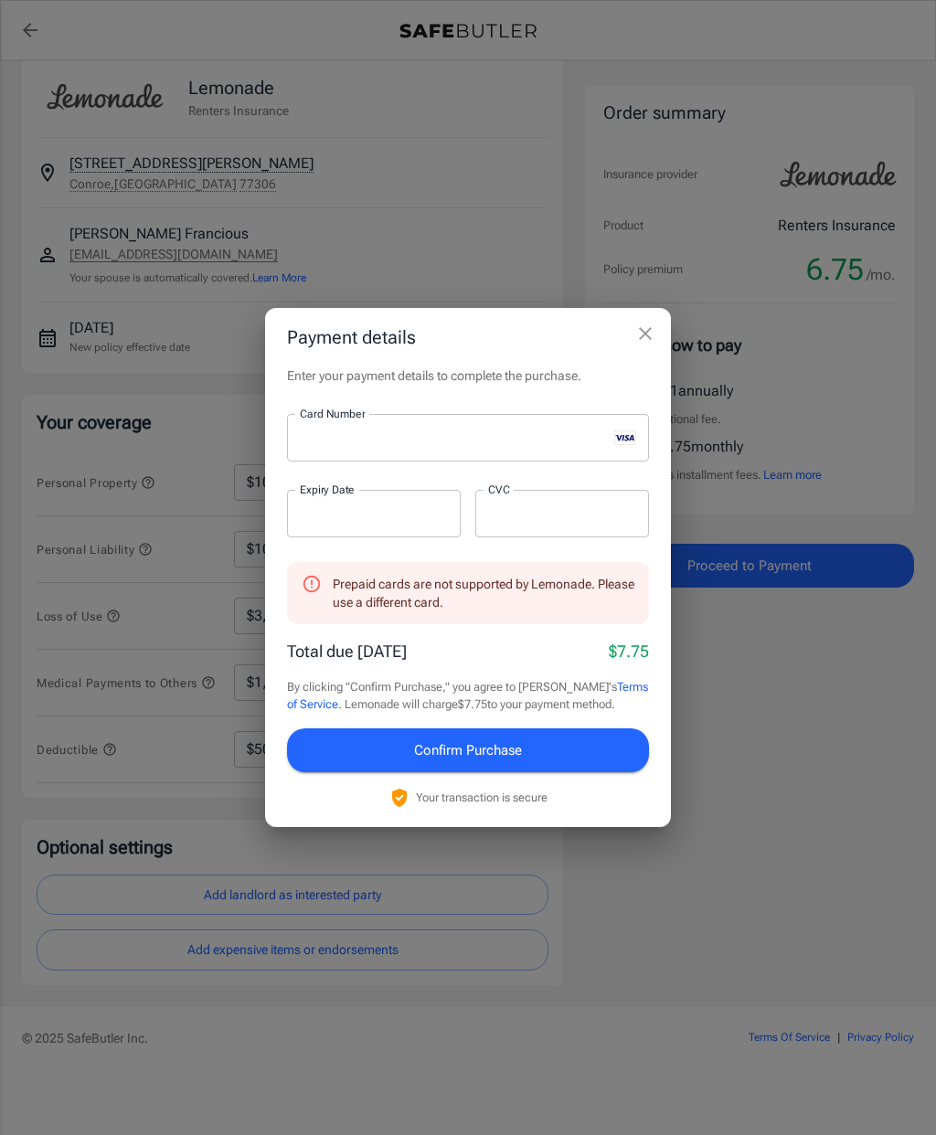
click at [453, 424] on div at bounding box center [447, 438] width 320 height 48
click at [481, 743] on span "Confirm Purchase" at bounding box center [468, 750] width 108 height 24
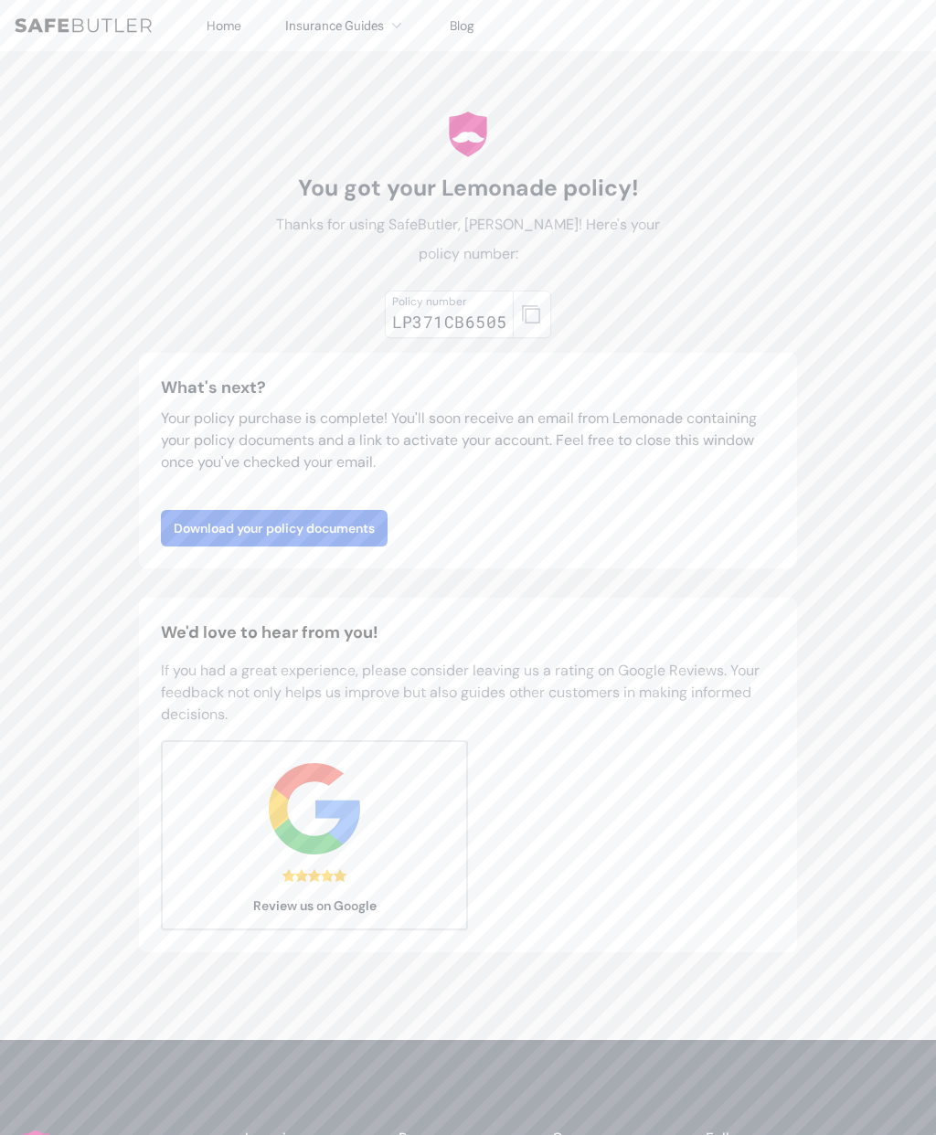
click at [210, 510] on link "Download your policy documents" at bounding box center [274, 528] width 227 height 37
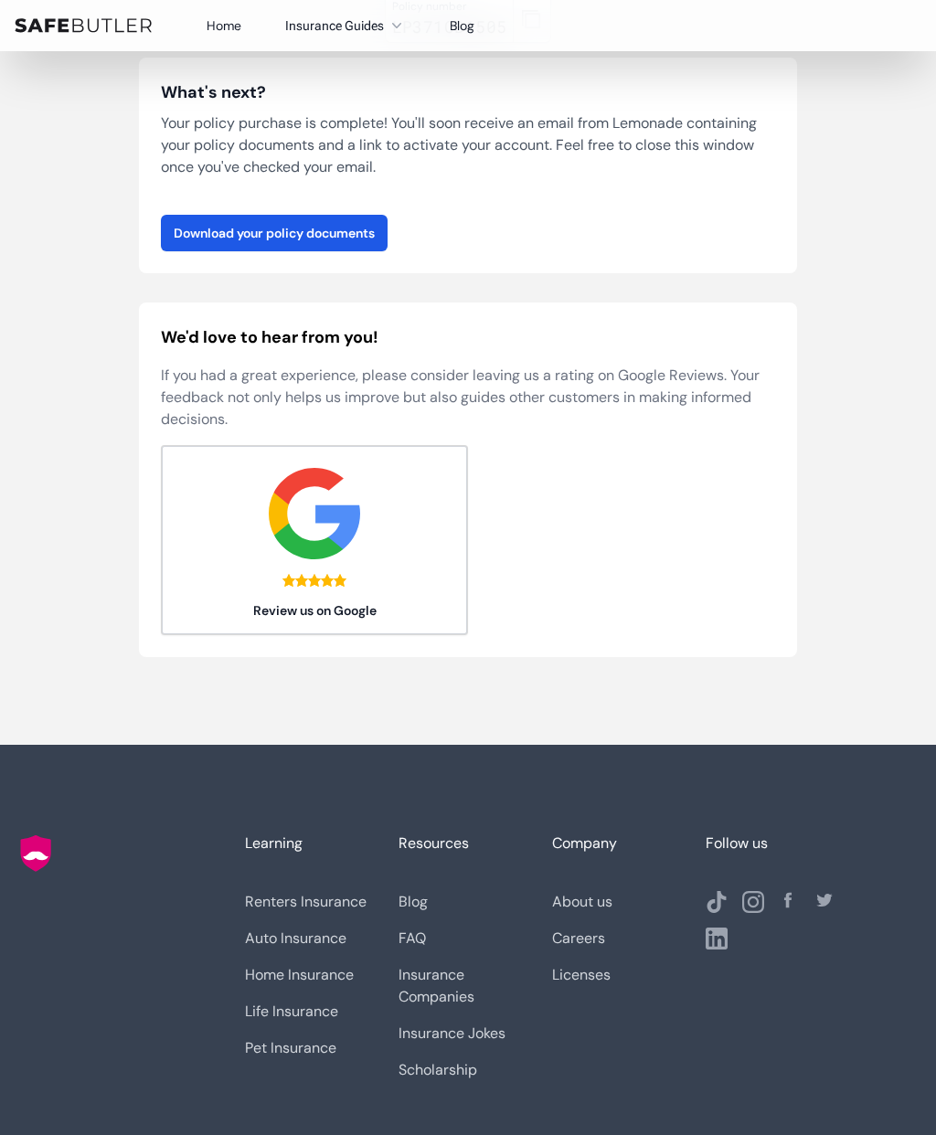
scroll to position [222, 0]
